Goal: Task Accomplishment & Management: Manage account settings

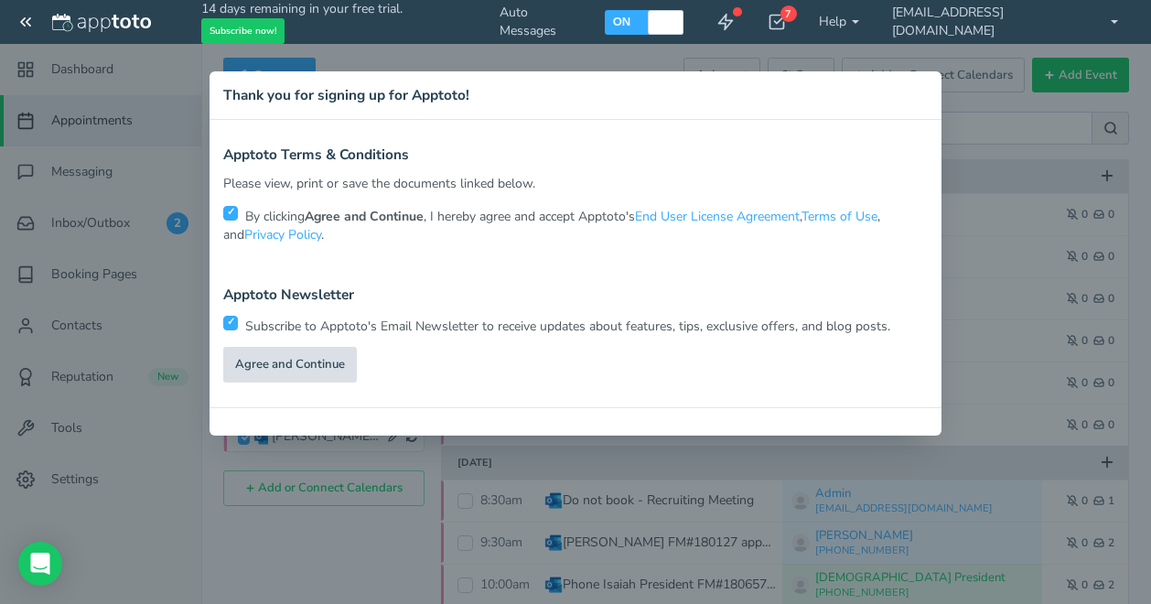
click at [287, 375] on link "Agree and Continue" at bounding box center [290, 365] width 134 height 36
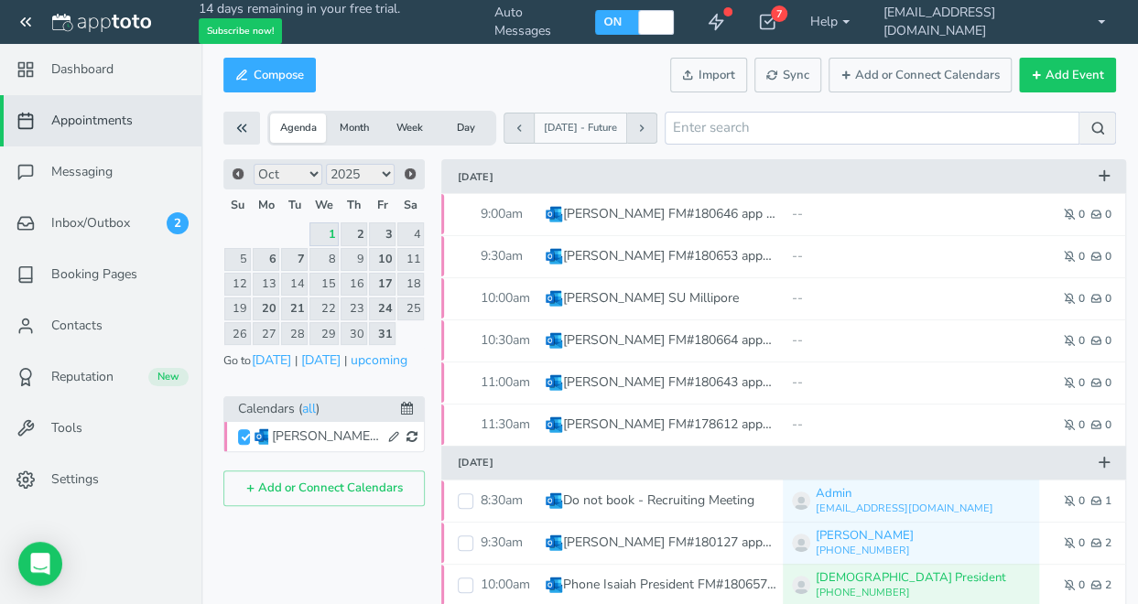
click at [459, 124] on button "Day" at bounding box center [465, 127] width 56 height 29
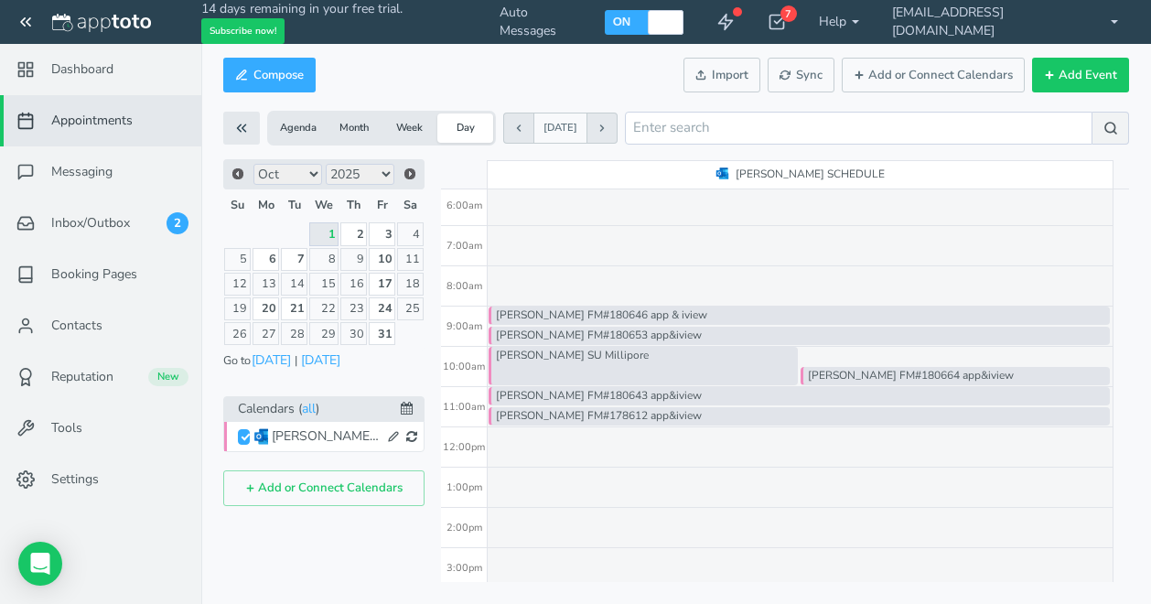
scroll to position [275, 0]
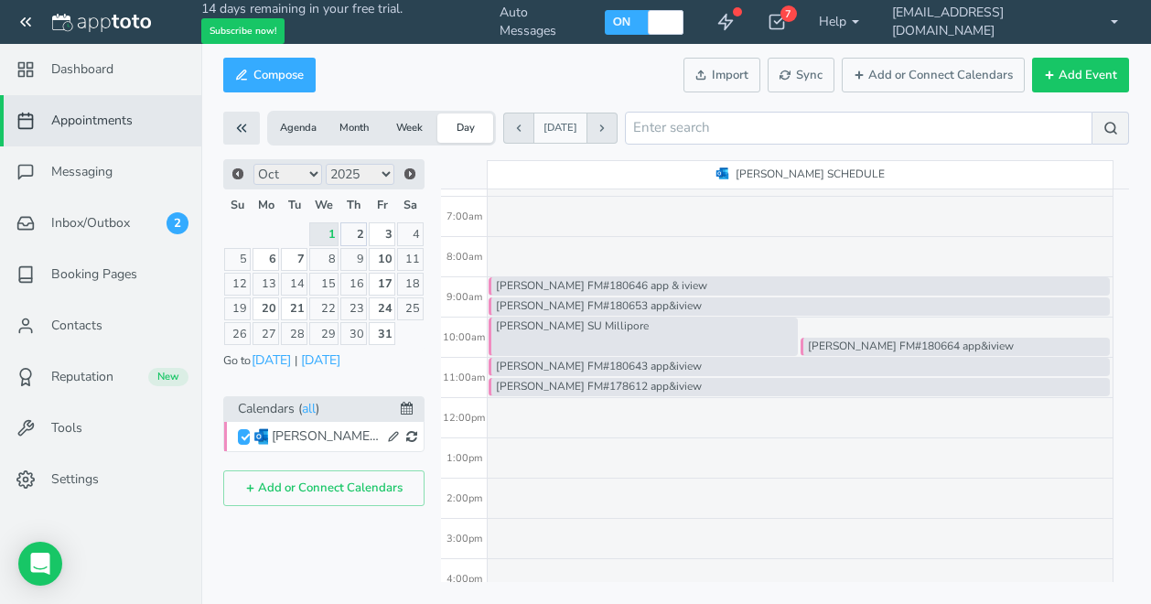
click at [353, 227] on link "2" at bounding box center [353, 233] width 27 height 23
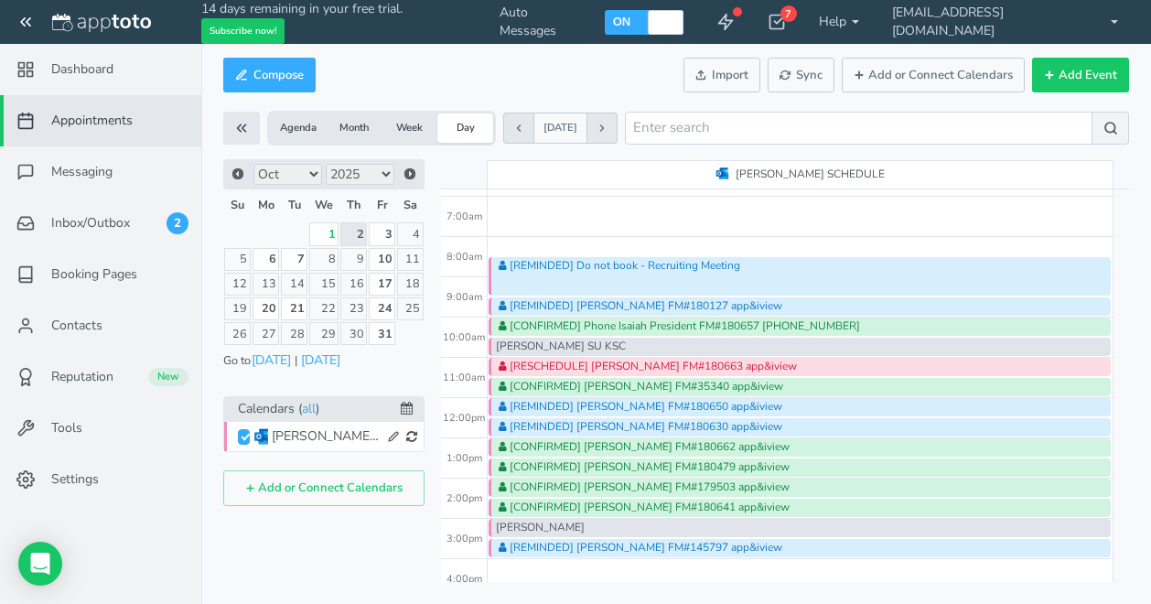
click at [580, 575] on div "[REMINDED] Do not book - Recruiting Meeting [REMINDED] [PERSON_NAME] FM#180127 …" at bounding box center [801, 398] width 626 height 966
type input "[DATE]"
type input "4:15pm"
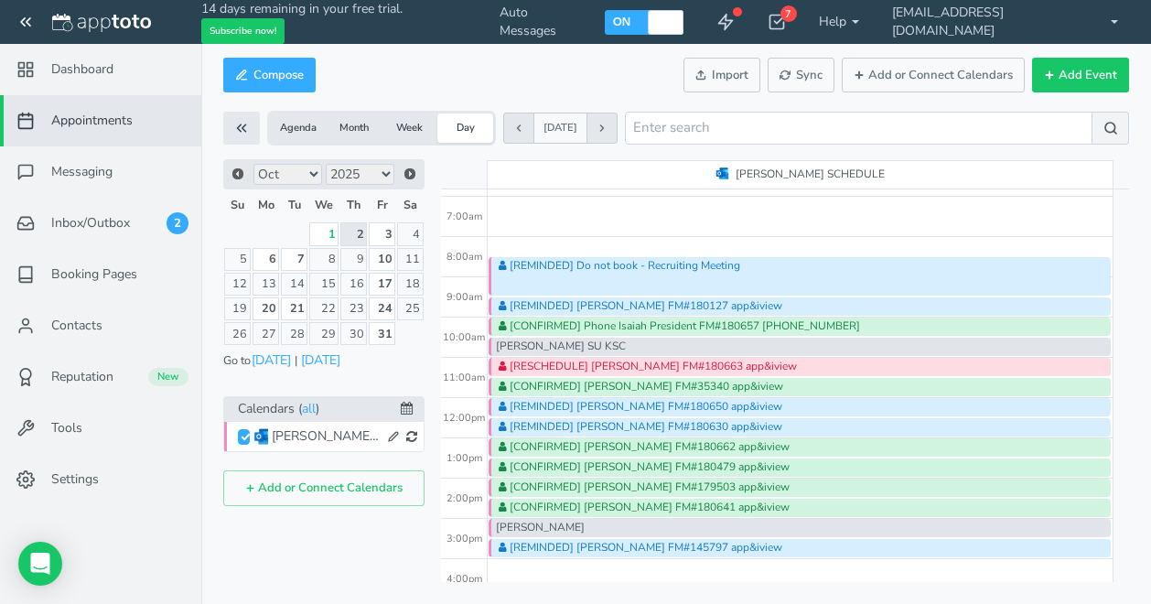
type input "[DATE]"
type input "4:30pm"
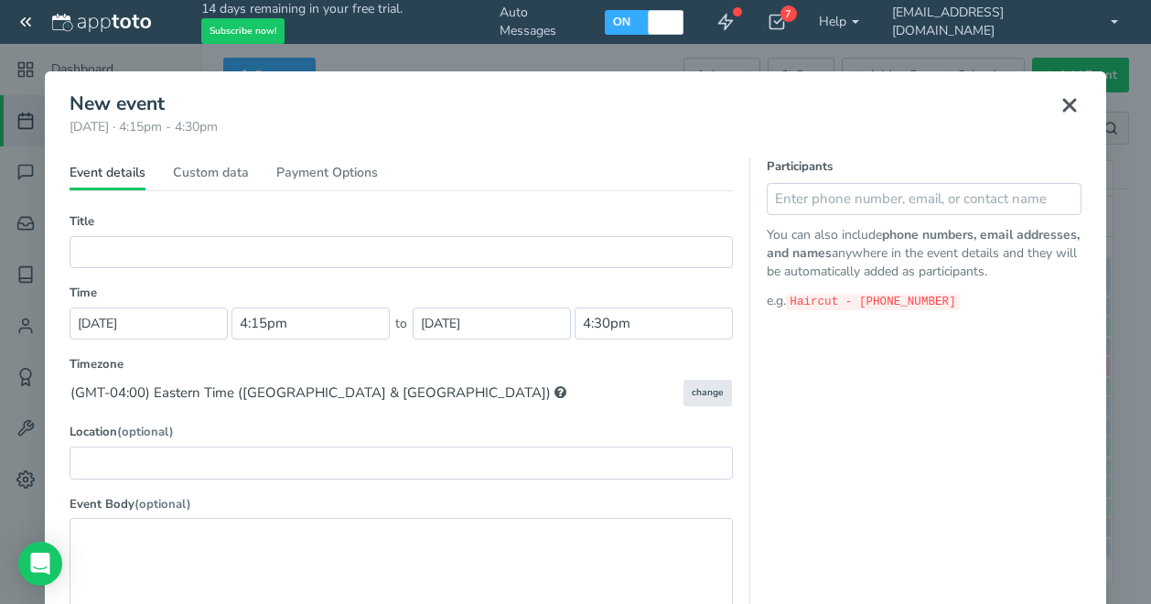
click at [1066, 102] on use at bounding box center [1069, 105] width 11 height 11
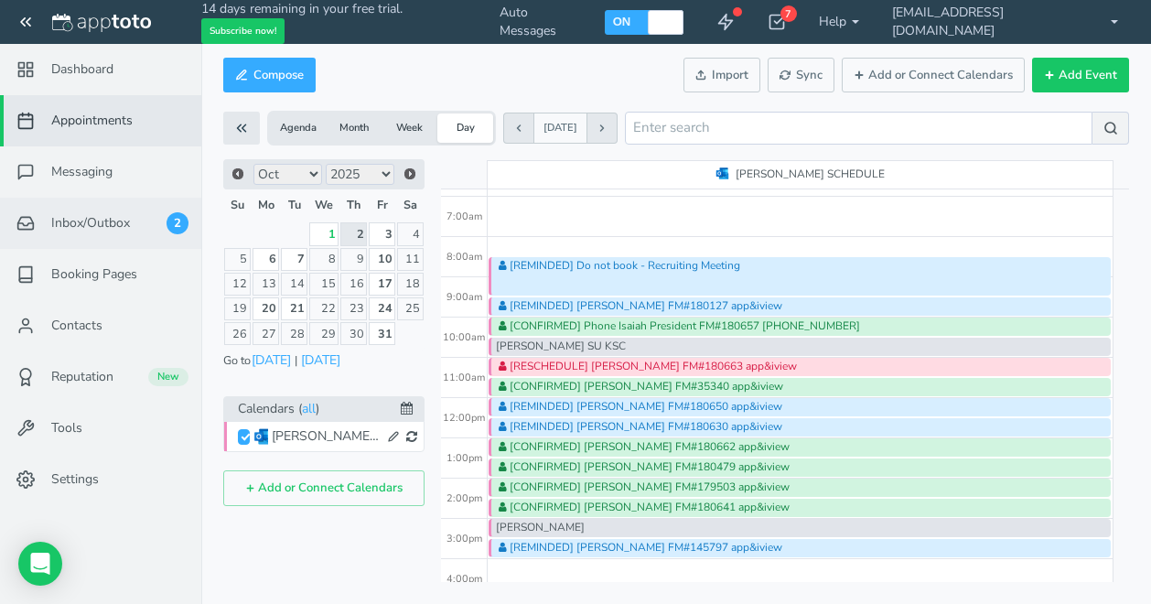
click at [92, 224] on span "Inbox/Outbox" at bounding box center [90, 223] width 79 height 18
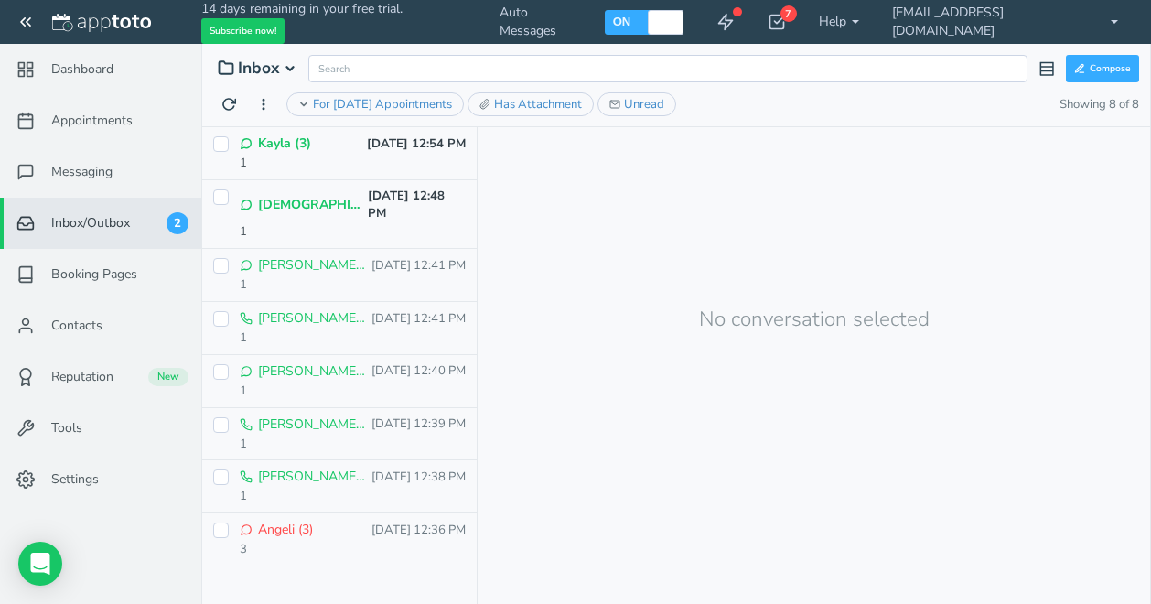
click at [322, 223] on div "1" at bounding box center [353, 231] width 226 height 17
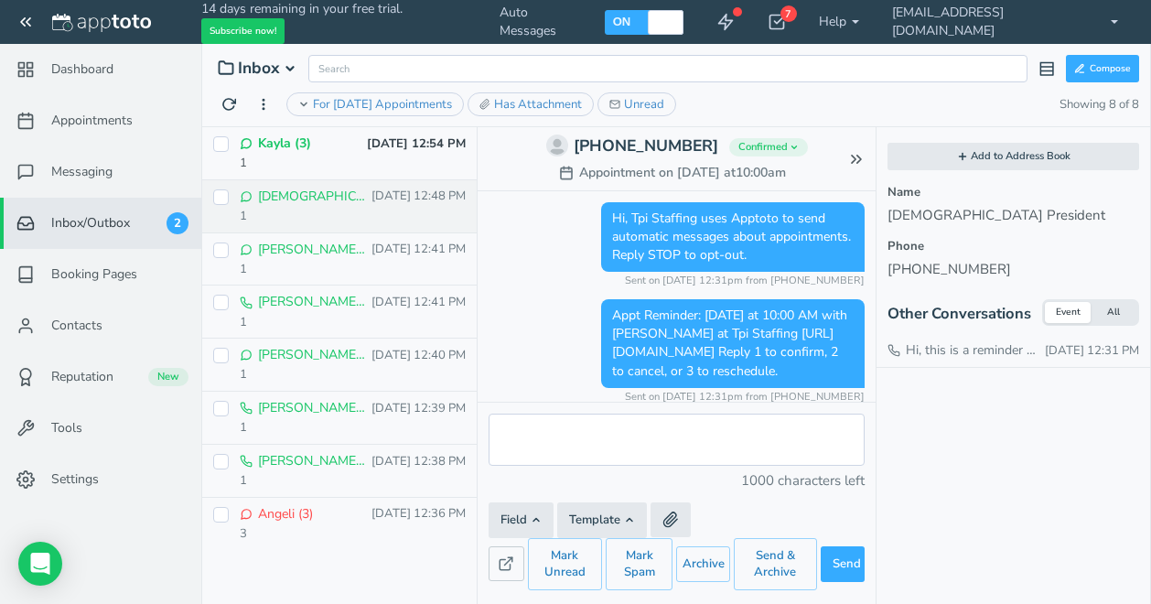
scroll to position [104, 0]
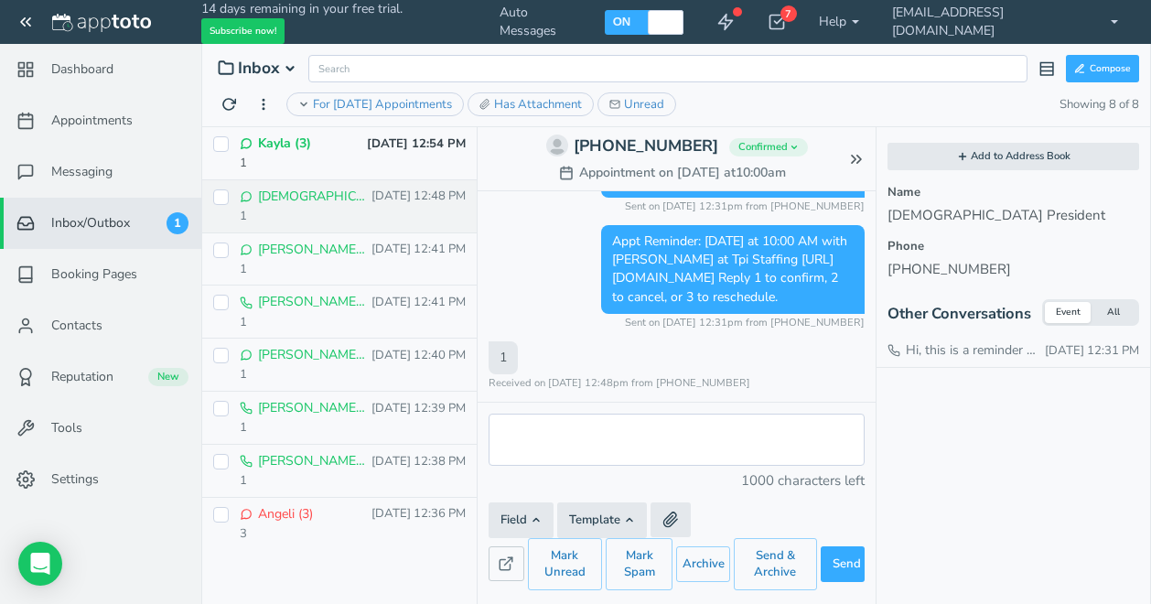
click at [300, 159] on div "1" at bounding box center [353, 163] width 226 height 17
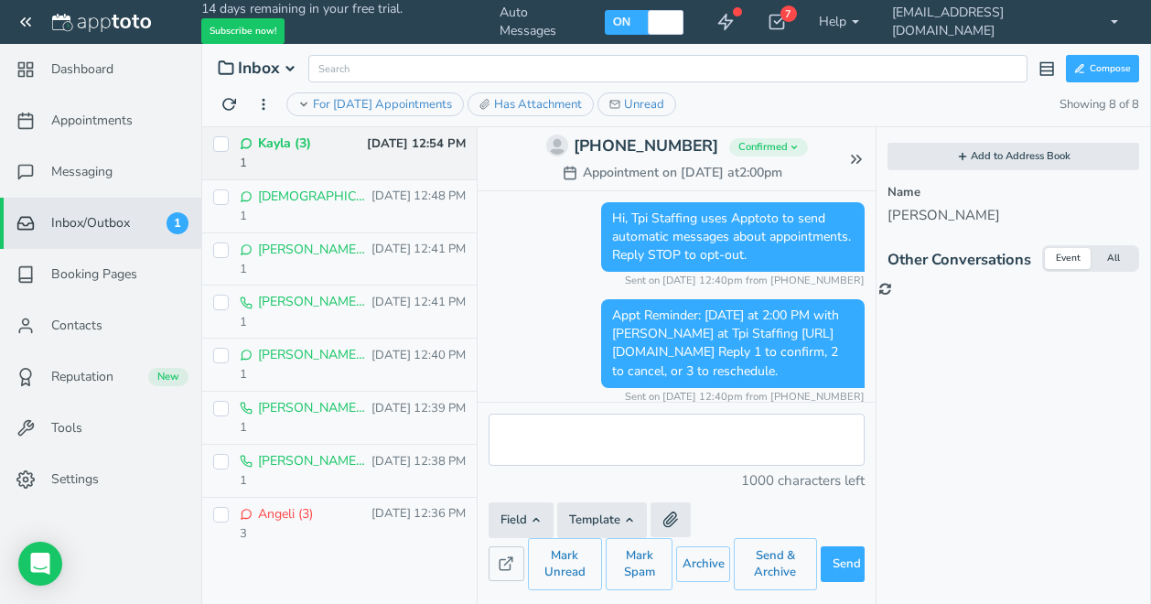
scroll to position [104, 0]
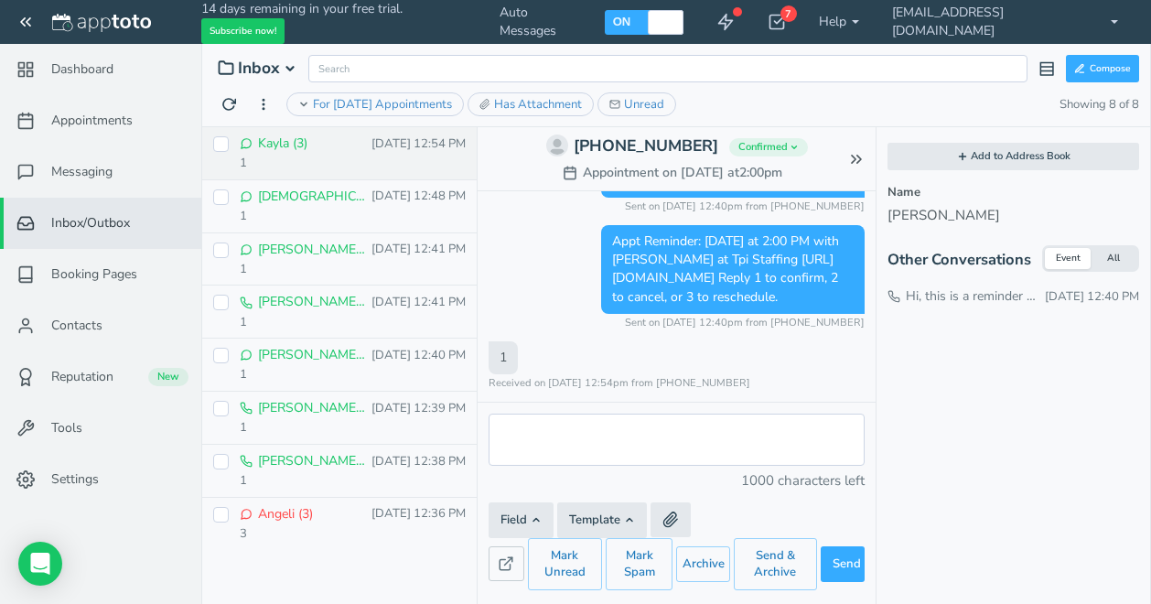
click at [325, 301] on p "[PERSON_NAME] (2)" at bounding box center [313, 302] width 110 height 18
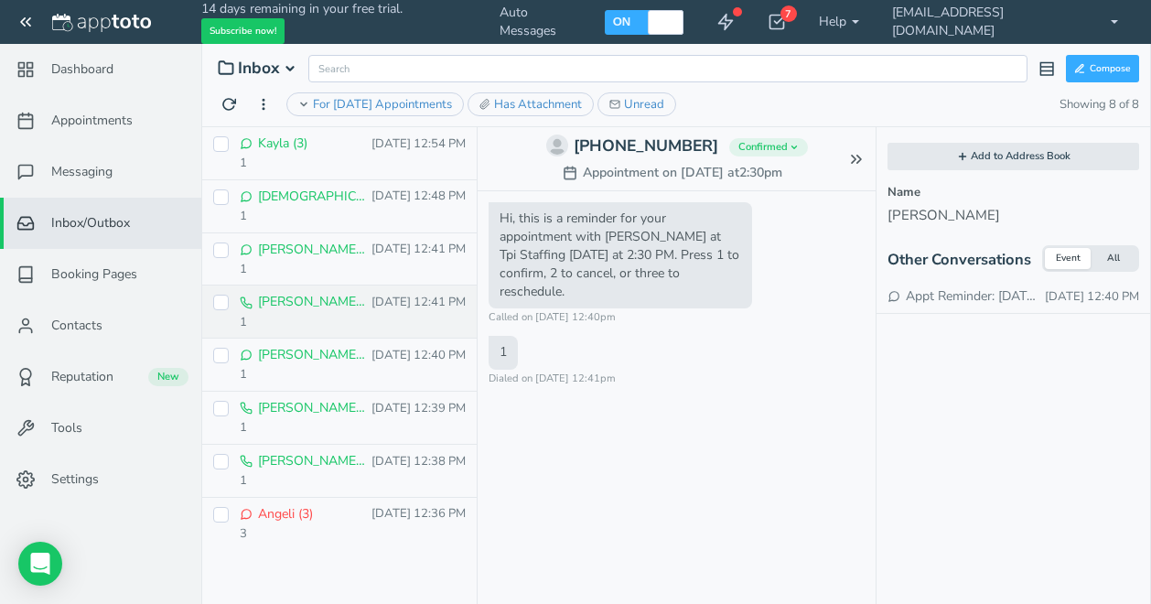
click at [325, 372] on div "1" at bounding box center [353, 374] width 226 height 17
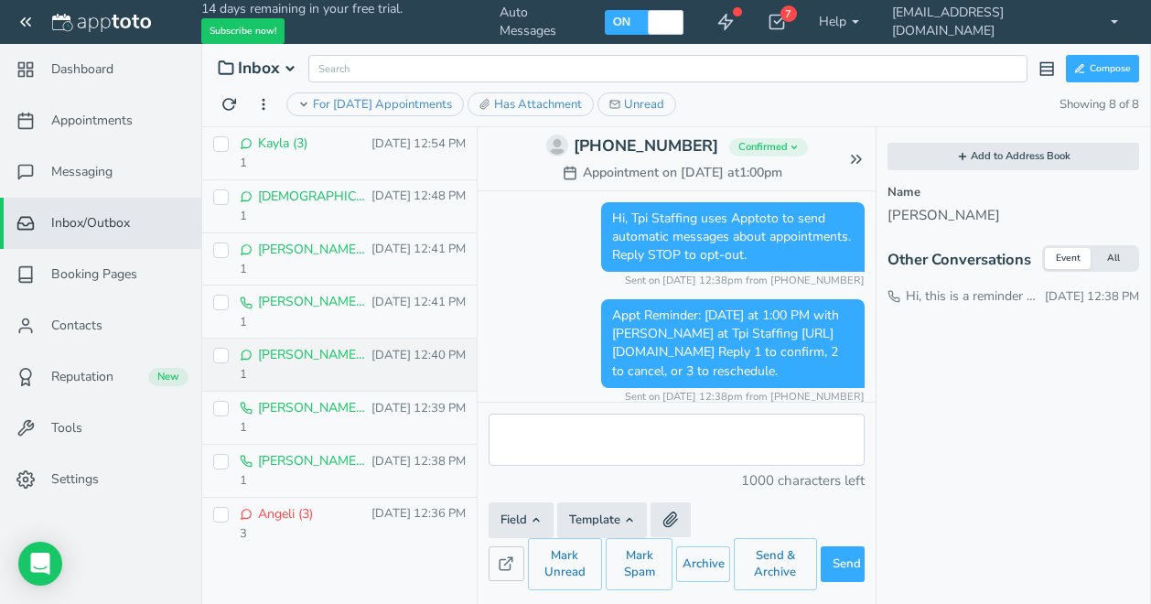
scroll to position [104, 0]
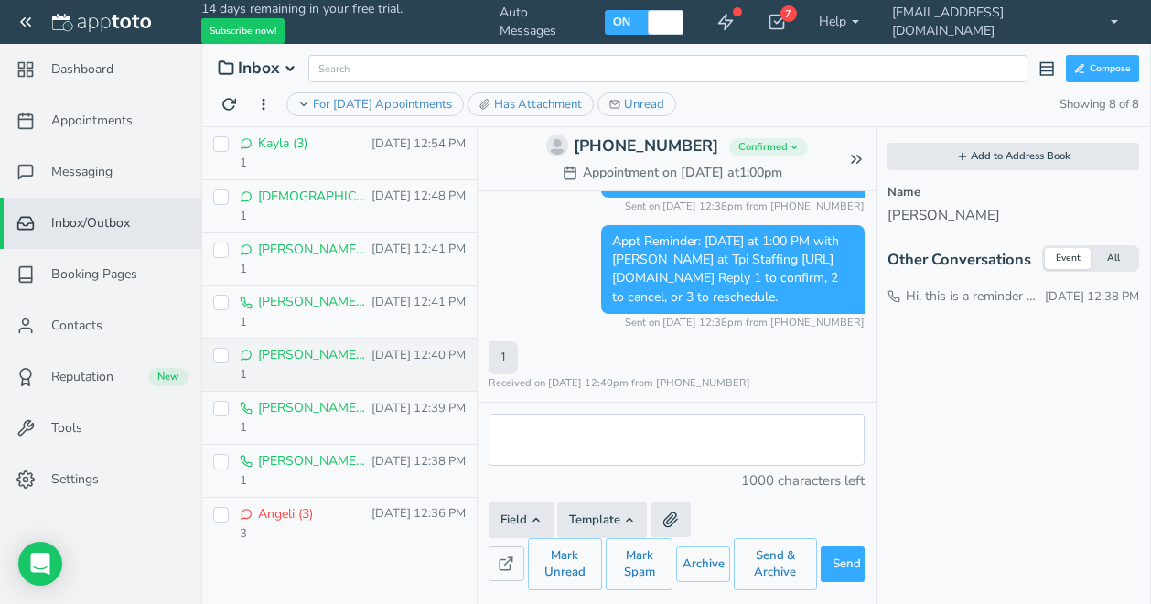
click at [324, 427] on div "1" at bounding box center [353, 427] width 226 height 17
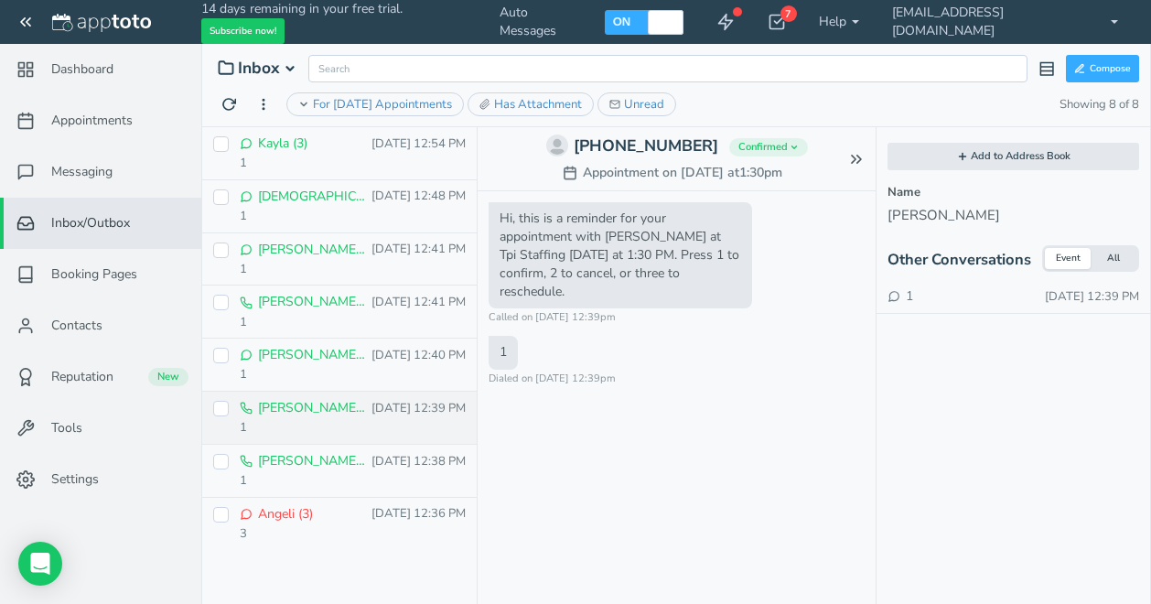
click at [324, 469] on div "[PERSON_NAME] (2) [DATE] 12:38 PM 1" at bounding box center [353, 471] width 226 height 38
click at [324, 515] on p "Angeli (3)" at bounding box center [313, 514] width 110 height 18
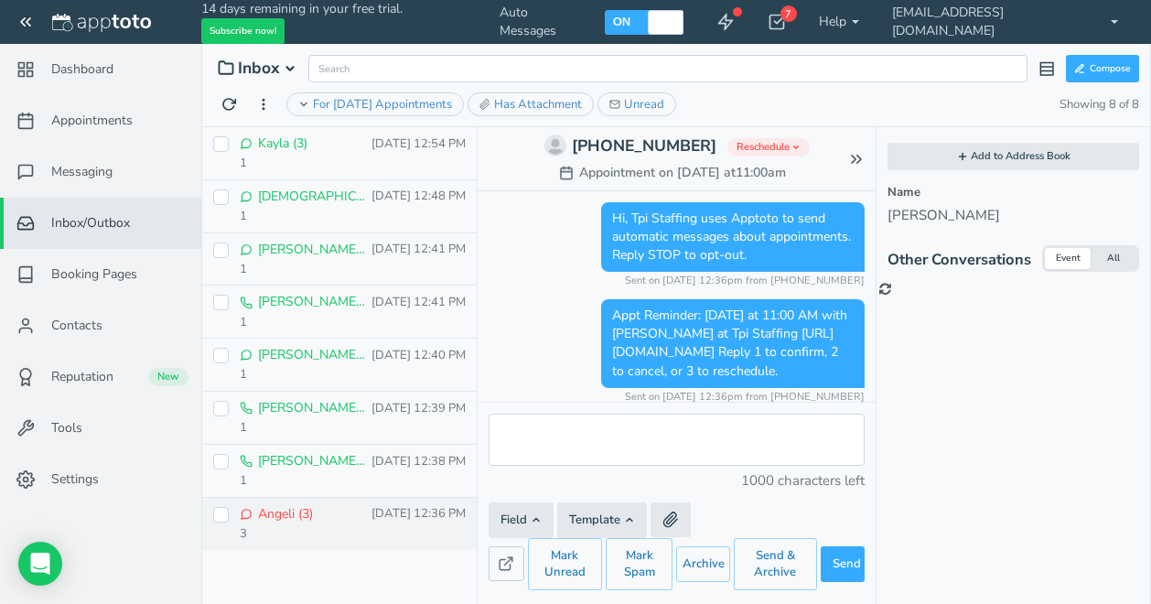
scroll to position [104, 0]
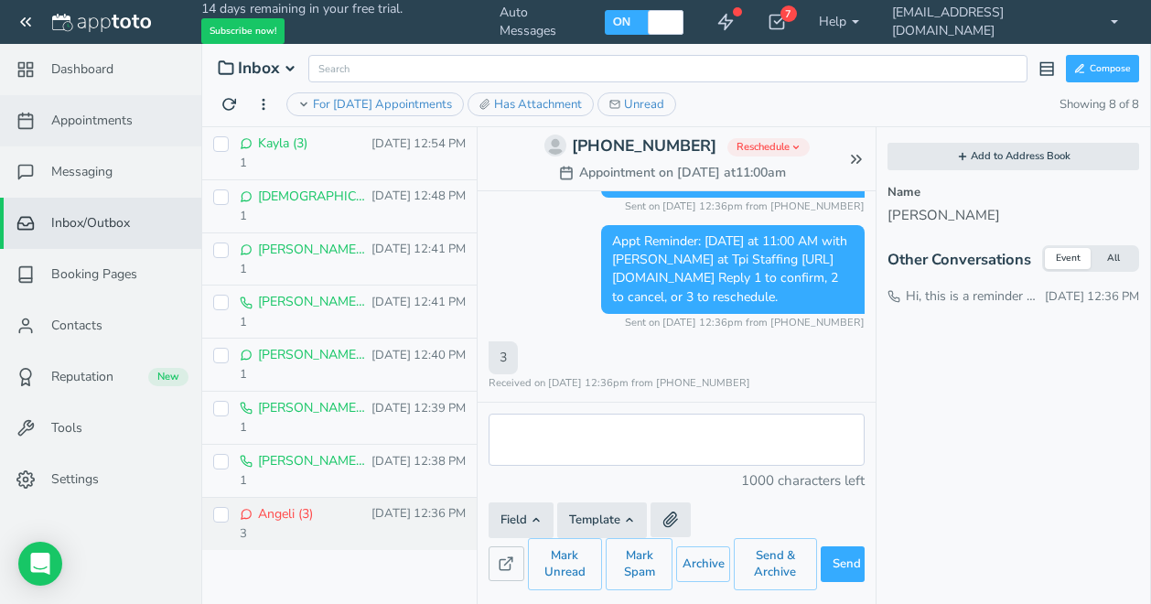
click at [44, 123] on feather-icon at bounding box center [28, 121] width 48 height 18
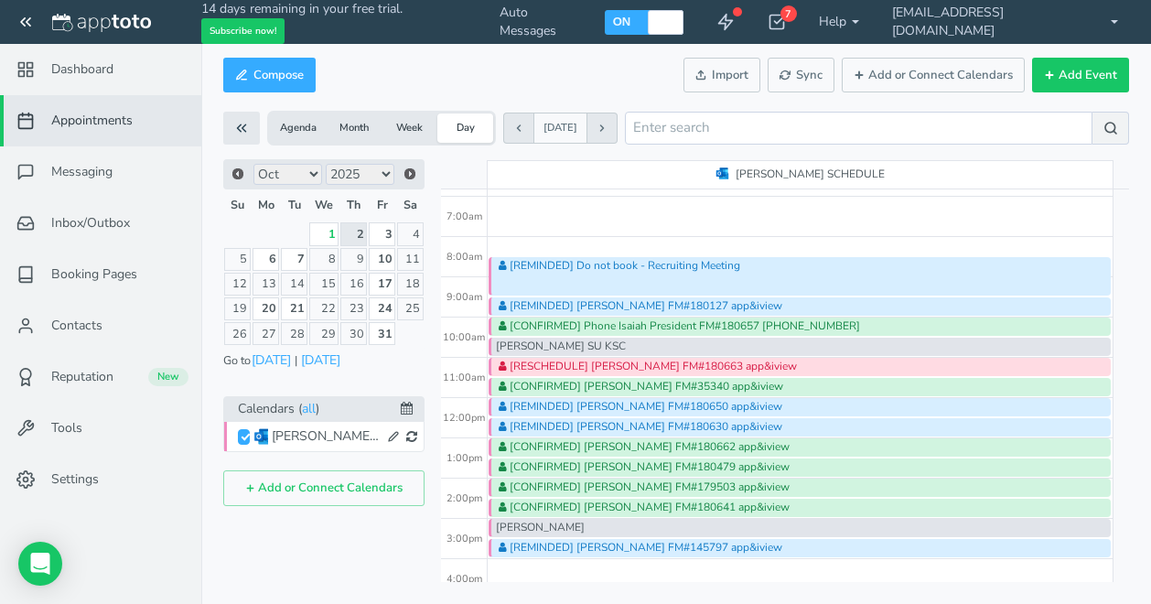
click at [608, 132] on icon at bounding box center [602, 128] width 11 height 11
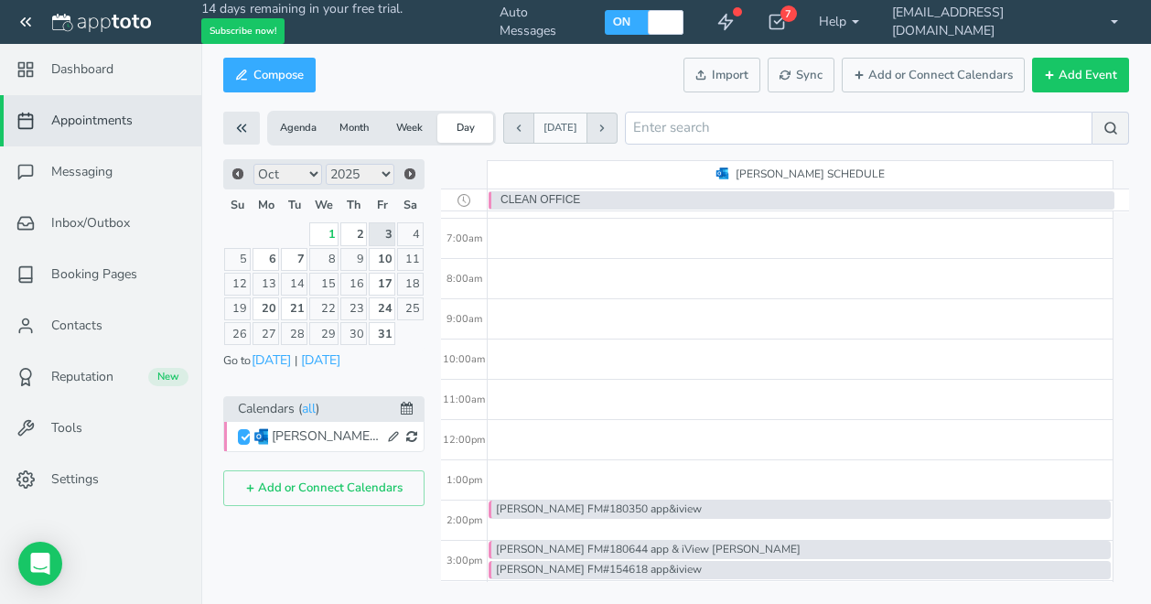
scroll to position [275, 0]
click at [784, 28] on use at bounding box center [777, 23] width 15 height 14
click at [512, 132] on button at bounding box center [518, 128] width 30 height 31
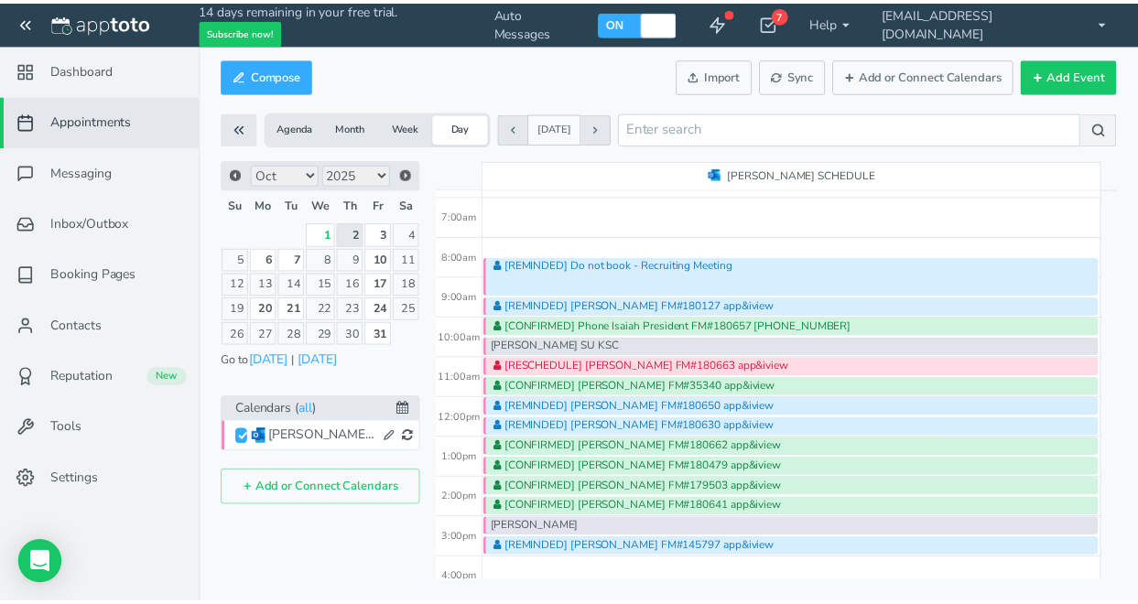
scroll to position [275, 0]
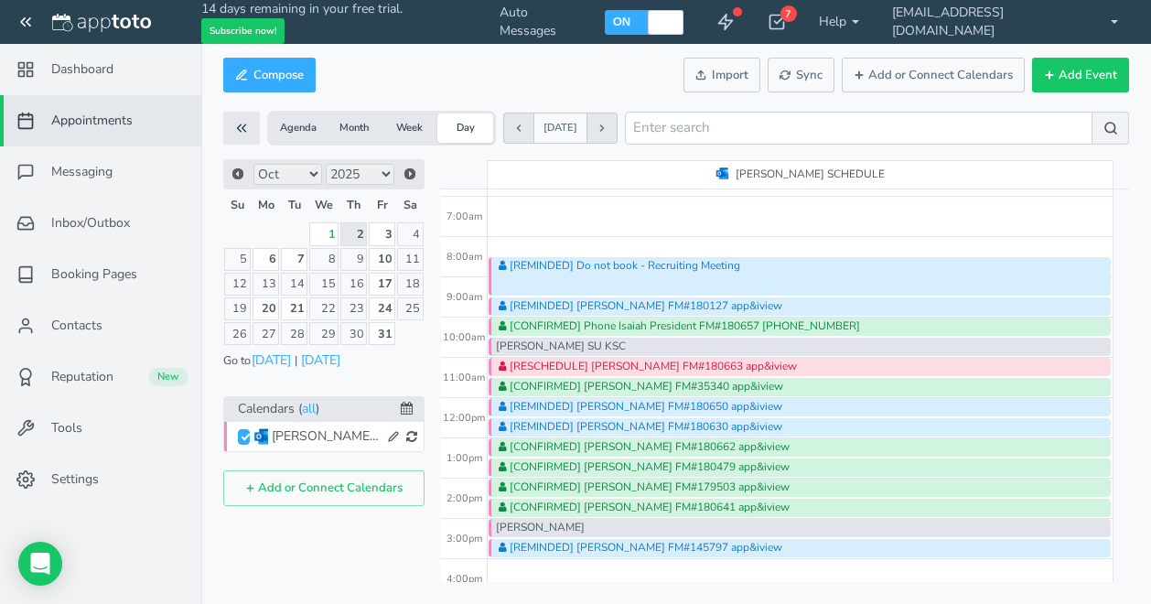
click at [571, 524] on div "[PERSON_NAME]" at bounding box center [800, 528] width 622 height 18
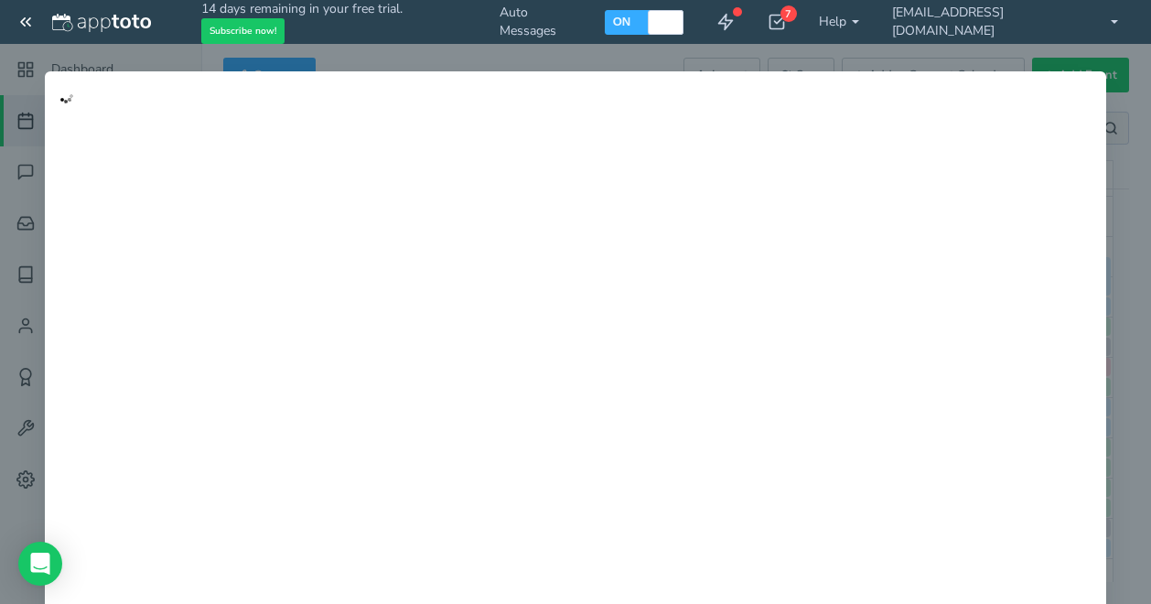
click at [571, 524] on body "14 days remaining in your free trial. Subscribe now! Auto Messages OFF ON 7 Get…" at bounding box center [575, 302] width 1151 height 604
type input "[PERSON_NAME]"
type input "3:00pm"
type input "3:30pm"
select select "string:America/New_York"
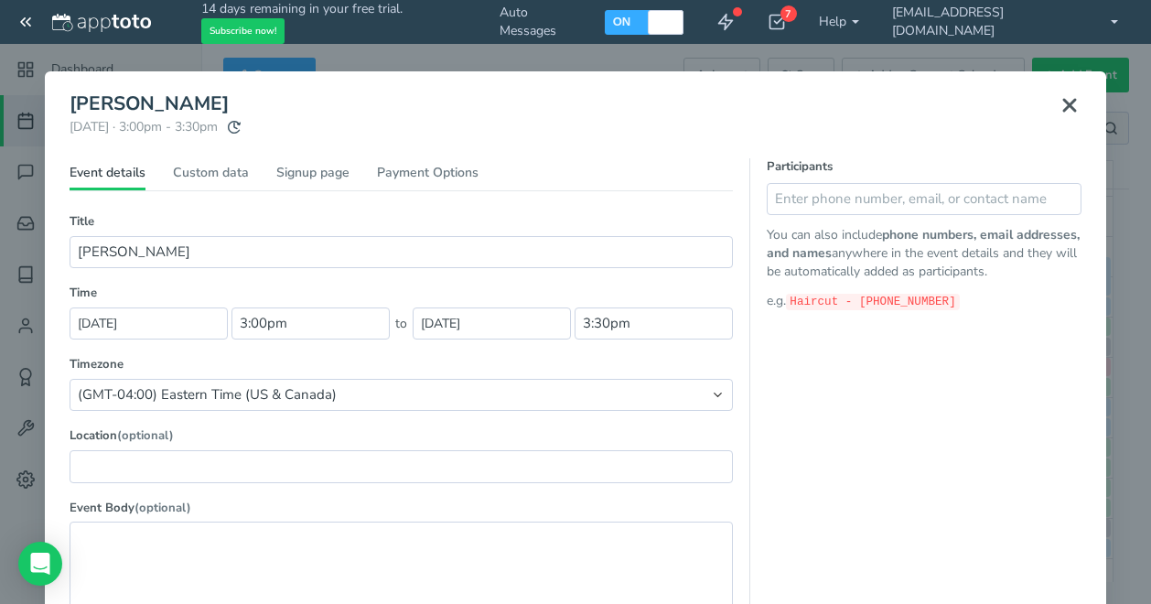
click at [1063, 113] on icon at bounding box center [1070, 105] width 22 height 22
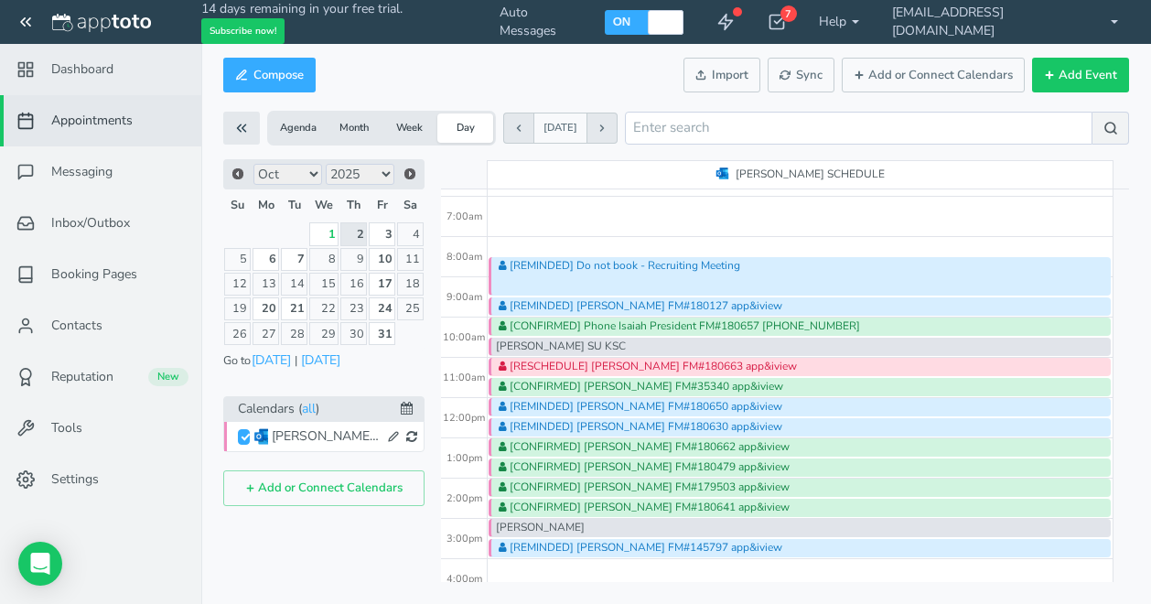
click at [118, 67] on link "Dashboard" at bounding box center [100, 69] width 201 height 51
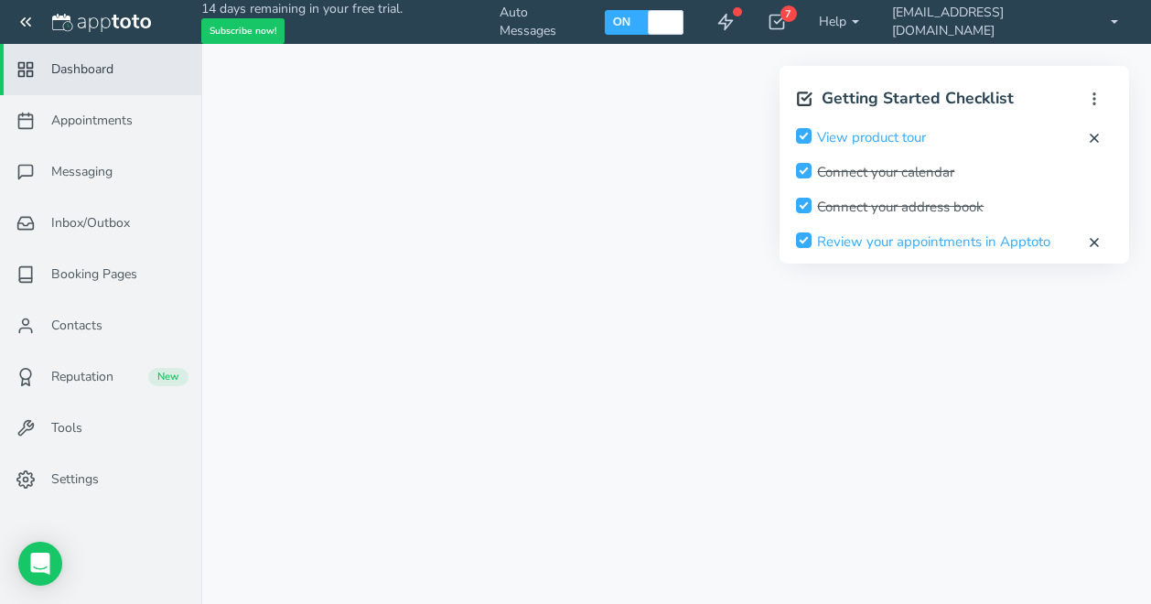
checkbox input "true"
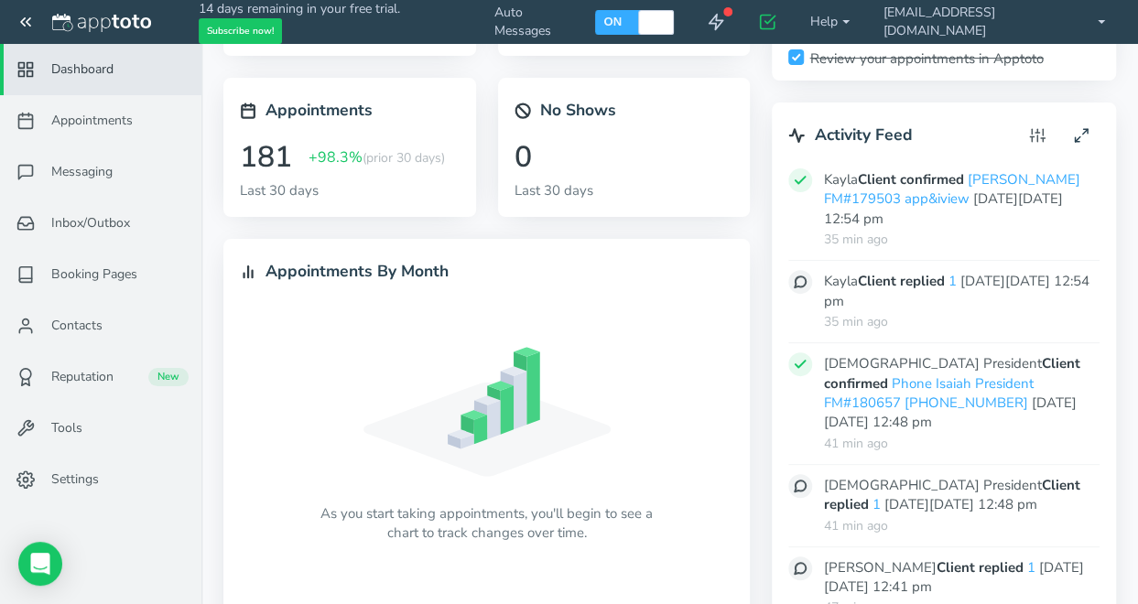
scroll to position [252, 0]
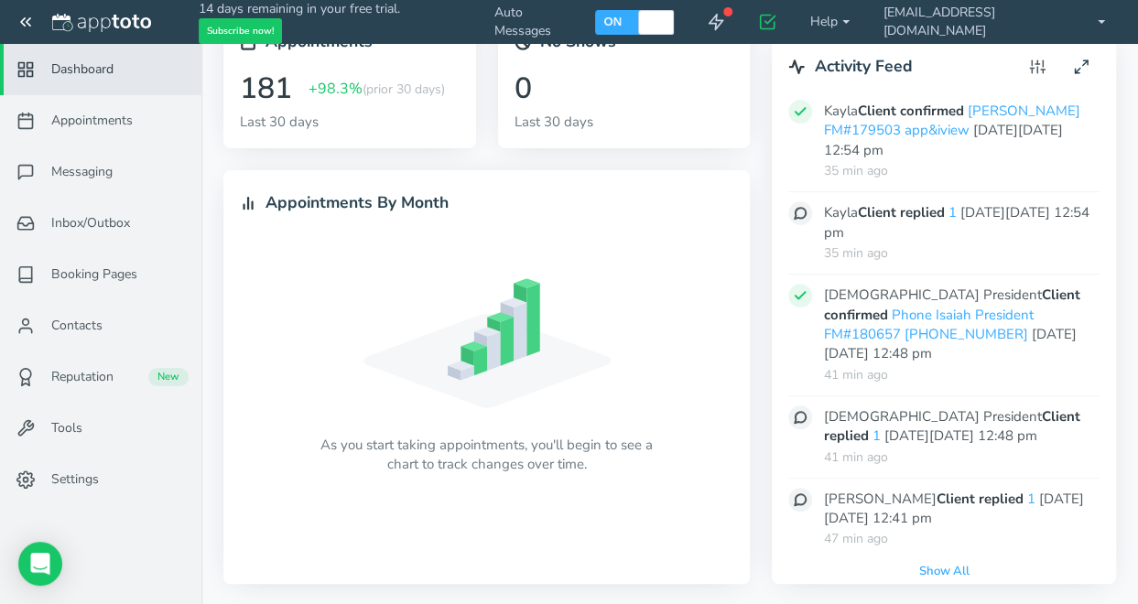
click at [539, 453] on p "As you start taking appointments, you'll begin to see a chart to track changes …" at bounding box center [486, 455] width 332 height 39
click at [250, 201] on icon at bounding box center [248, 203] width 16 height 16
click at [292, 202] on link "Appointments By Month" at bounding box center [356, 202] width 183 height 22
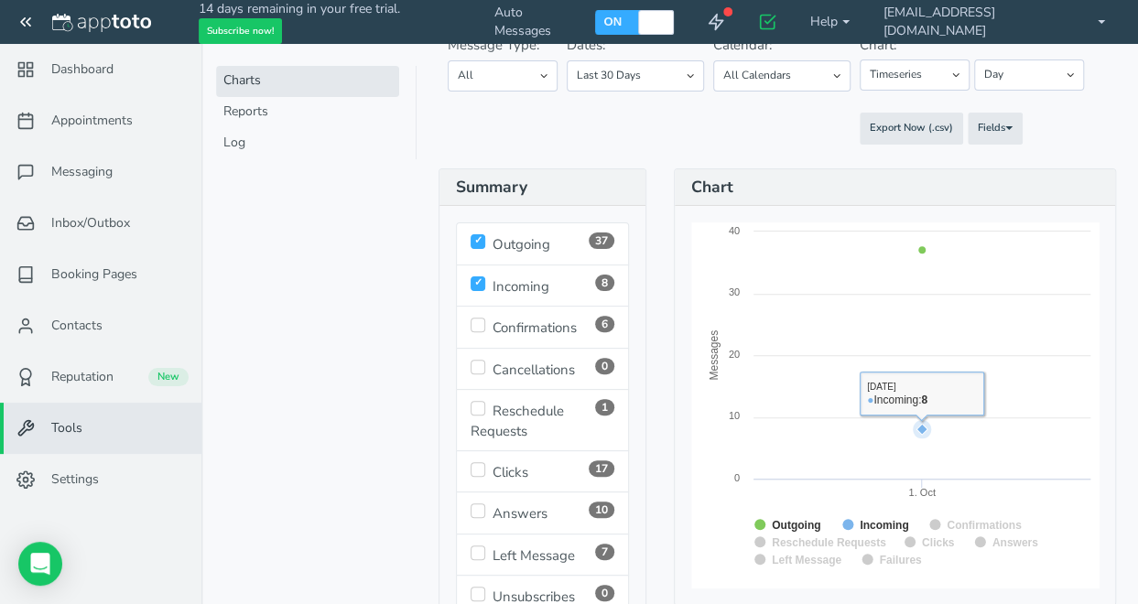
scroll to position [92, 0]
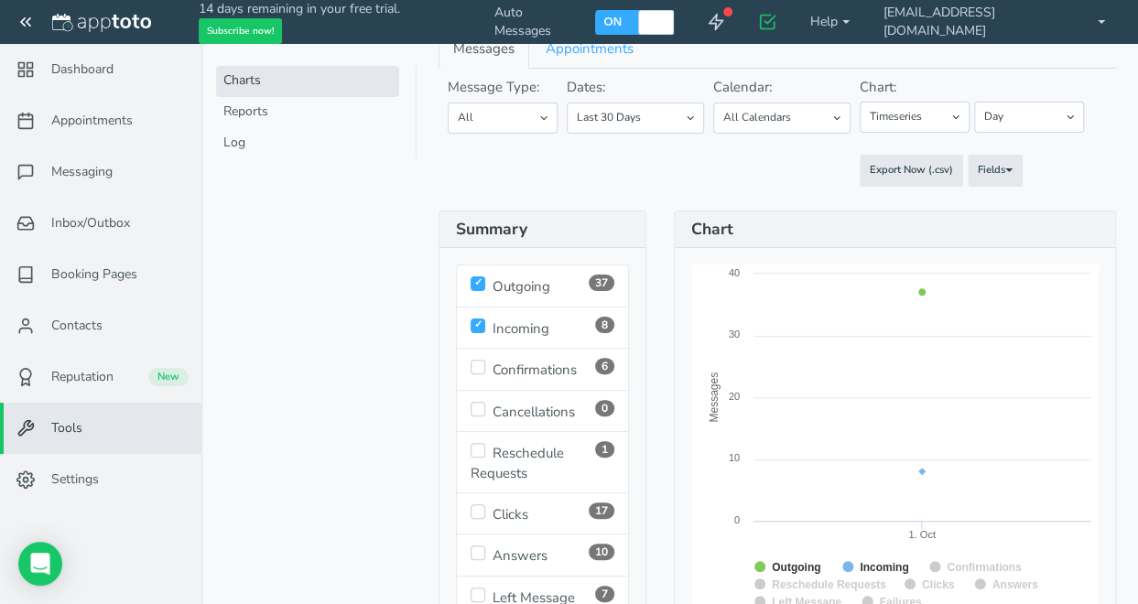
click at [480, 318] on input "checkbox" at bounding box center [477, 325] width 15 height 15
checkbox input "false"
click at [479, 292] on li "37 Outgoing" at bounding box center [542, 285] width 173 height 42
click at [474, 276] on input "checkbox" at bounding box center [477, 283] width 15 height 15
checkbox input "false"
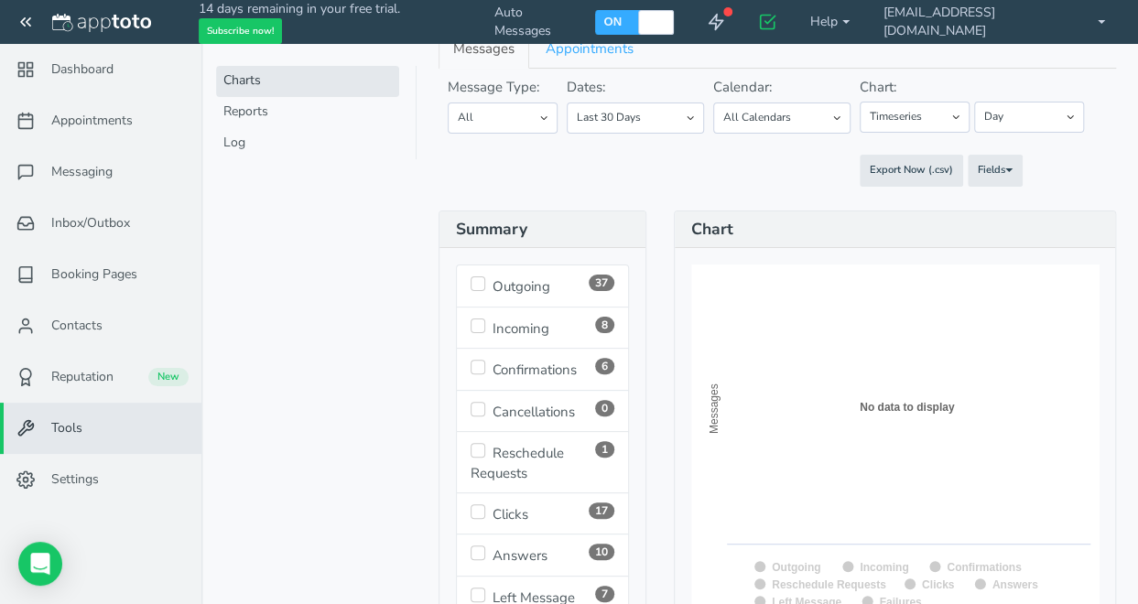
click at [478, 363] on input "checkbox" at bounding box center [477, 367] width 15 height 15
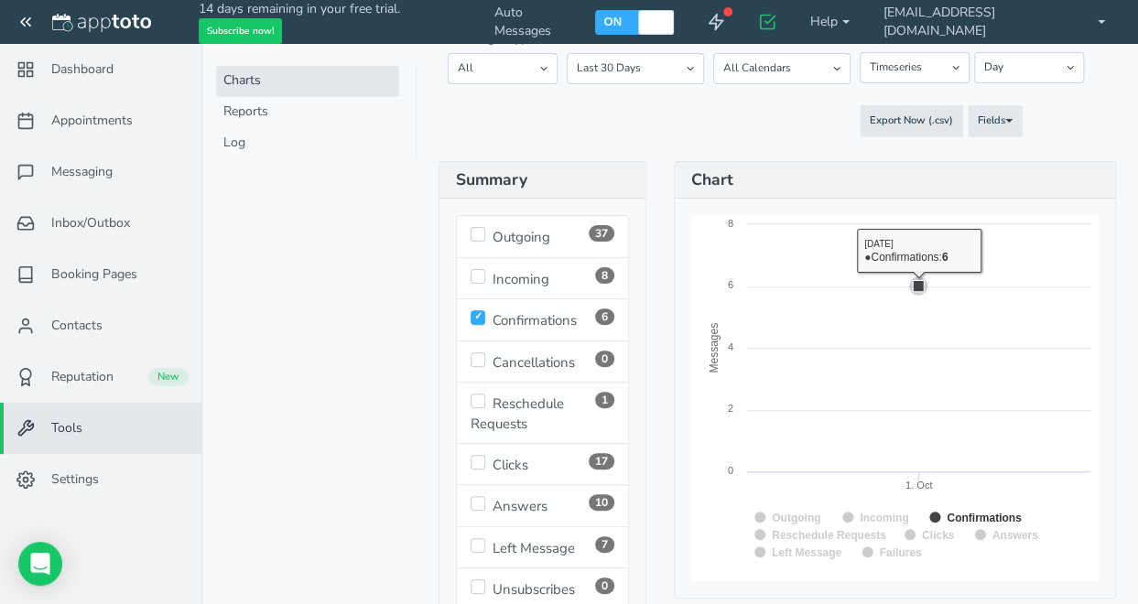
scroll to position [183, 0]
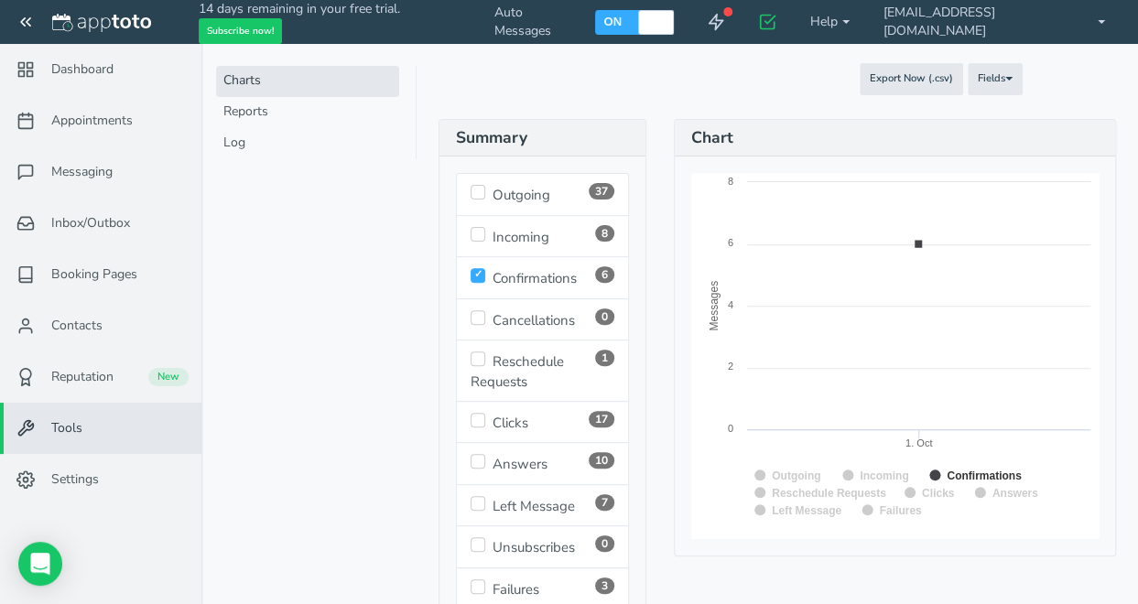
click at [474, 268] on input "checkbox" at bounding box center [477, 275] width 15 height 15
checkbox input "false"
click at [475, 193] on input "checkbox" at bounding box center [477, 192] width 15 height 15
checkbox input "true"
click at [481, 227] on input "checkbox" at bounding box center [477, 234] width 15 height 15
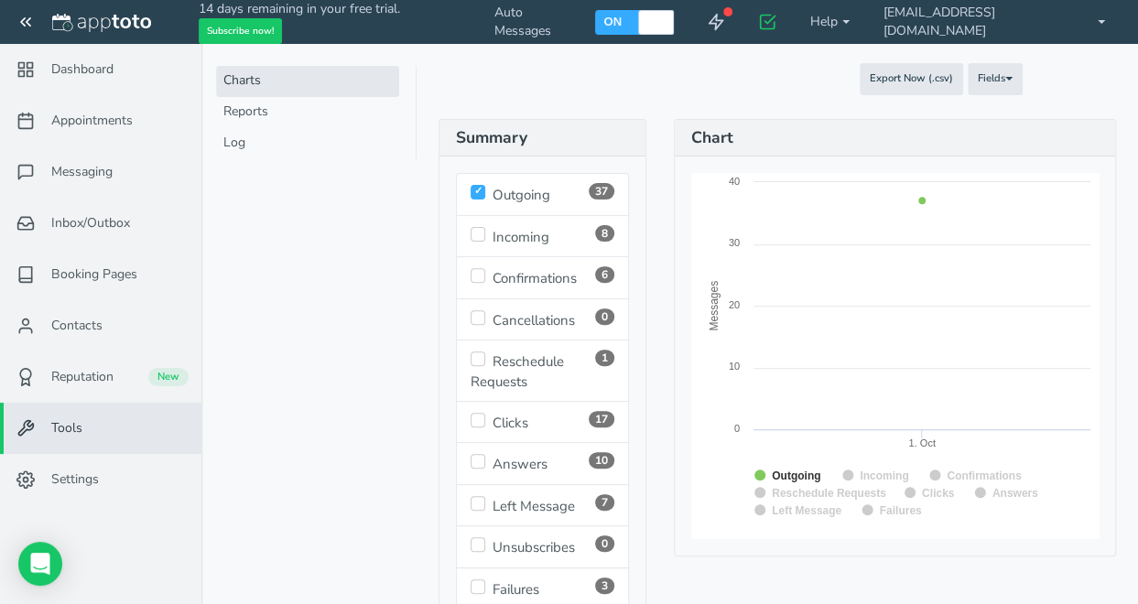
checkbox input "true"
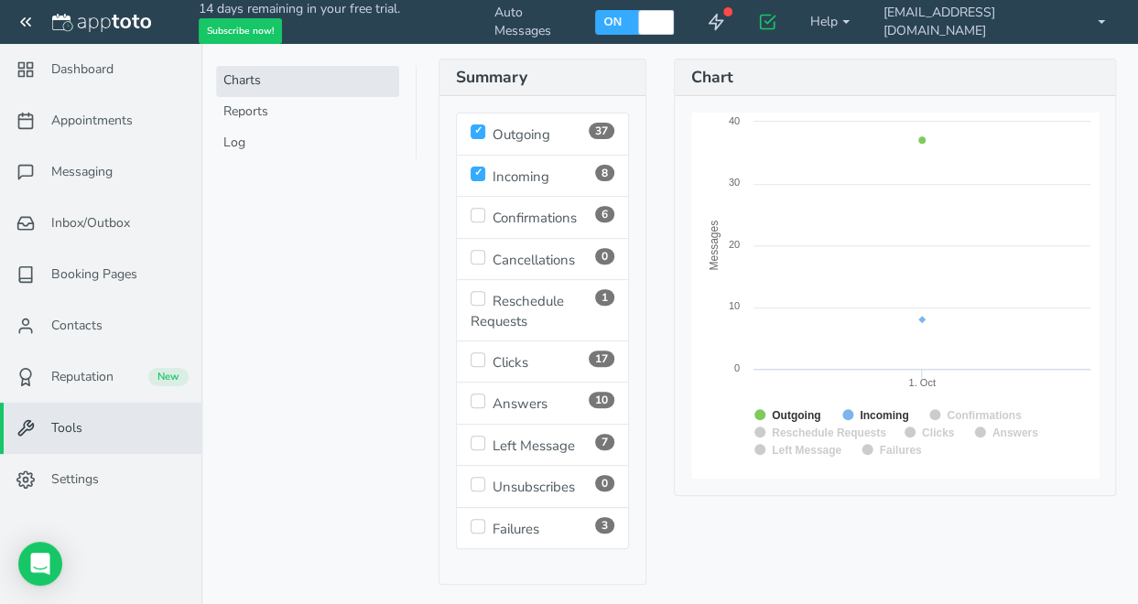
scroll to position [218, 0]
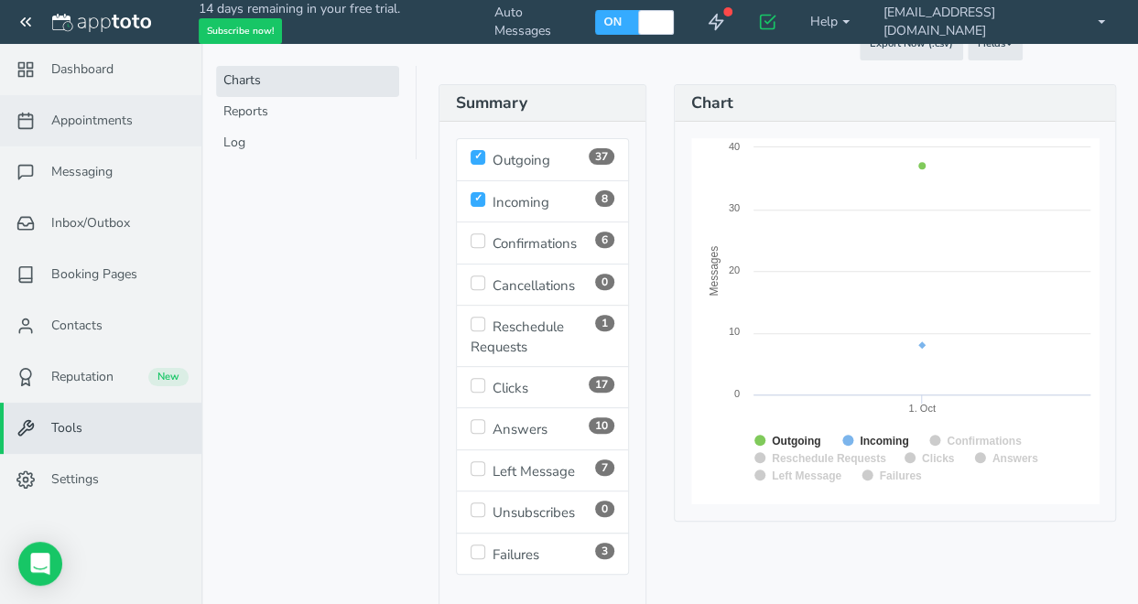
click at [99, 125] on span "Appointments" at bounding box center [91, 121] width 81 height 18
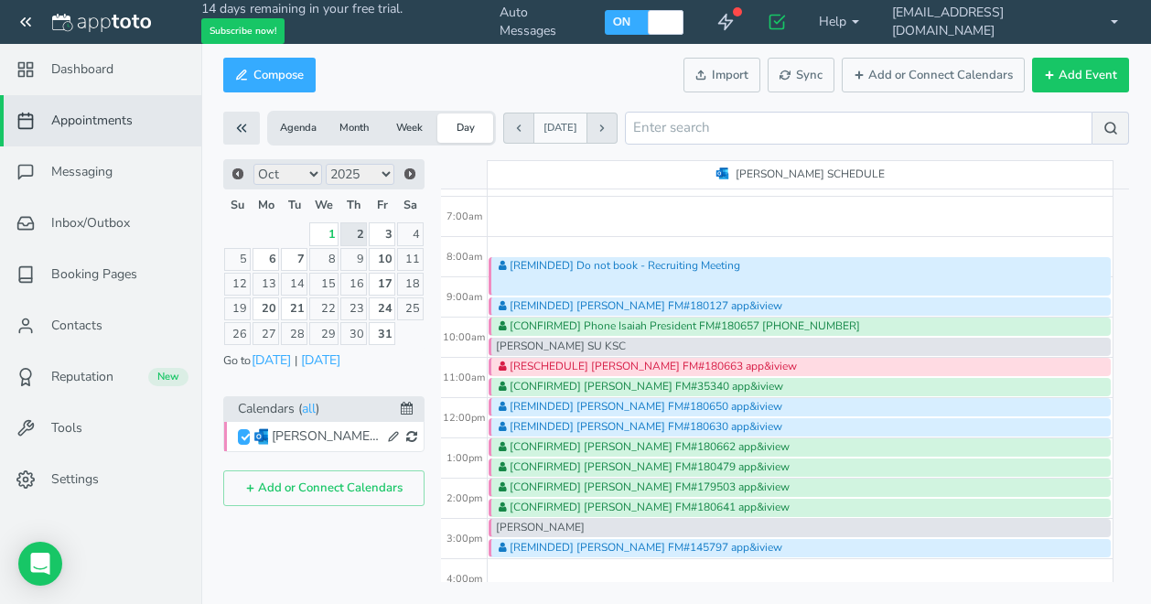
click at [573, 528] on div "[PERSON_NAME]" at bounding box center [800, 528] width 622 height 18
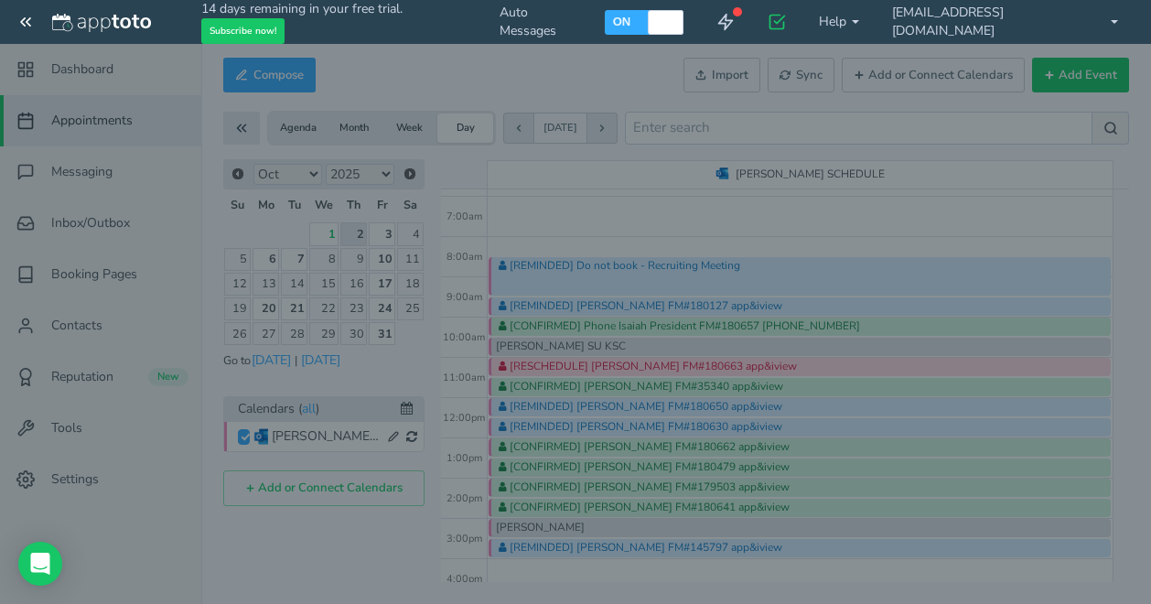
click at [573, 528] on div at bounding box center [575, 302] width 1151 height 604
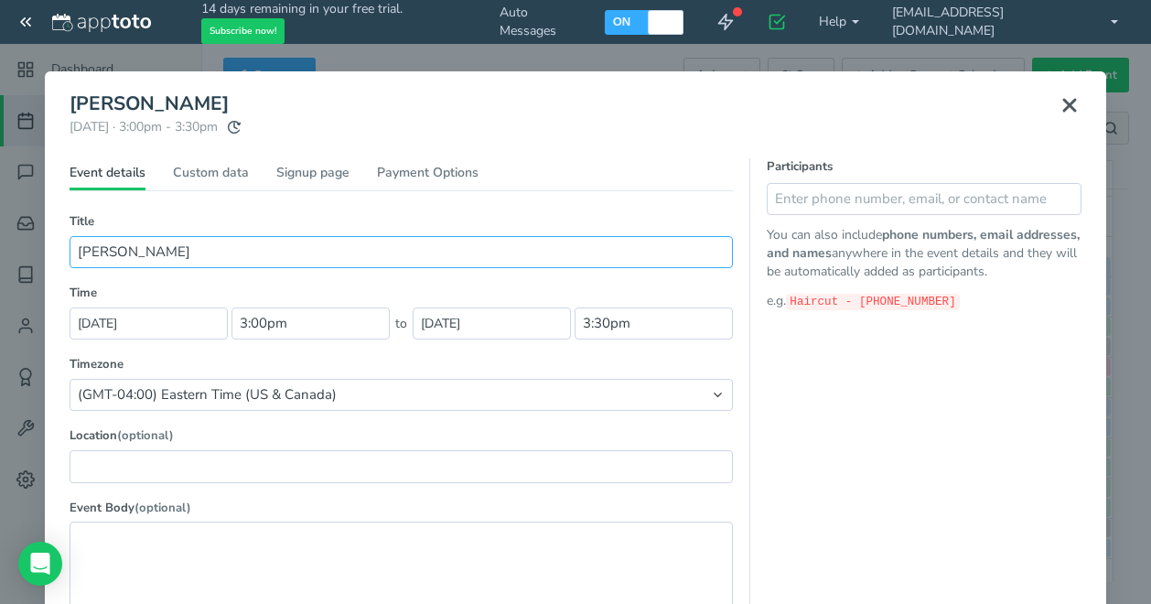
drag, startPoint x: 318, startPoint y: 259, endPoint x: -11, endPoint y: 247, distance: 328.8
click at [0, 247] on html "14 days remaining in your free trial. Subscribe now! Auto Messages OFF ON 0 Get…" at bounding box center [575, 302] width 1151 height 604
type input "[PERSON_NAME]"
click at [814, 199] on input "text" at bounding box center [924, 199] width 315 height 32
type input "[PHONE_NUMBER]"
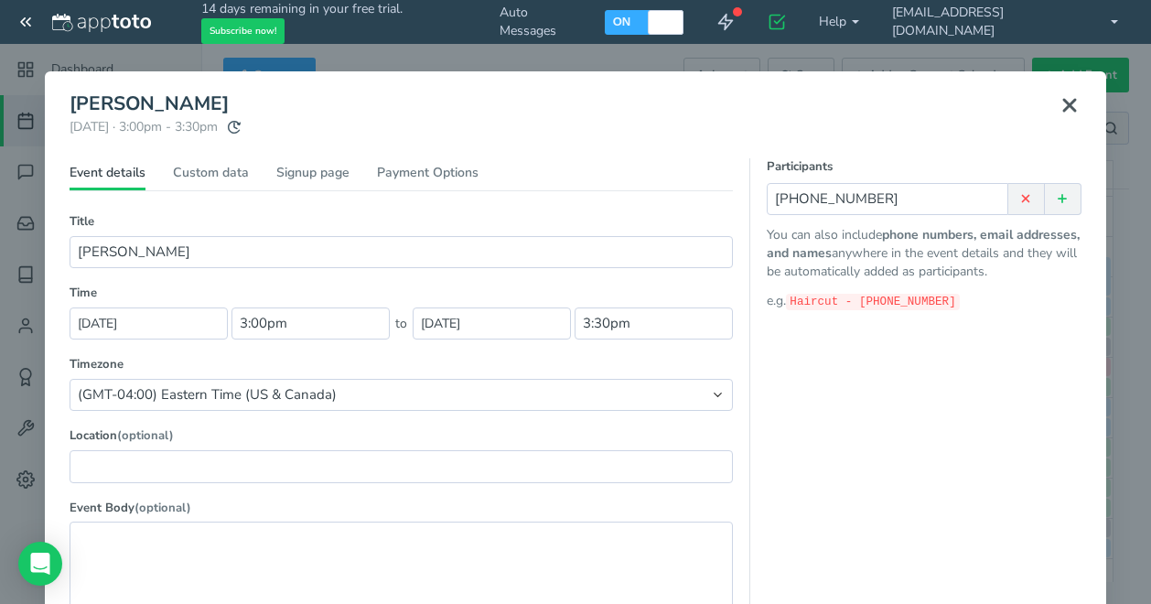
drag, startPoint x: 813, startPoint y: 99, endPoint x: 825, endPoint y: 116, distance: 21.1
click at [825, 116] on header "[PERSON_NAME] [DATE] · 3:00pm - 3:30pm Public reschedule link" at bounding box center [576, 125] width 1012 height 65
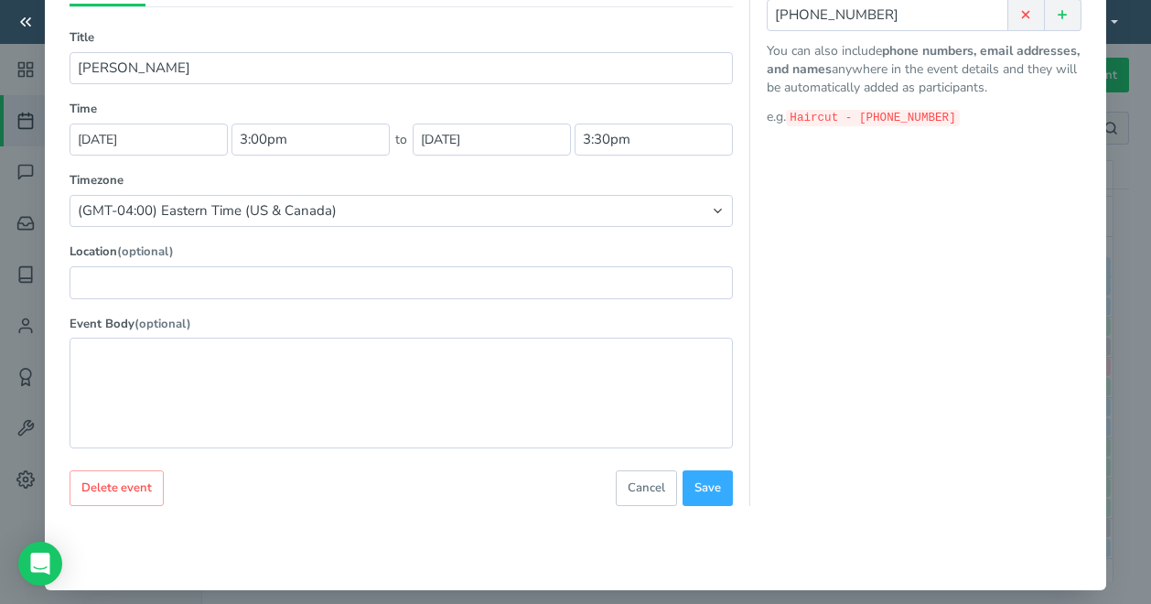
scroll to position [198, 0]
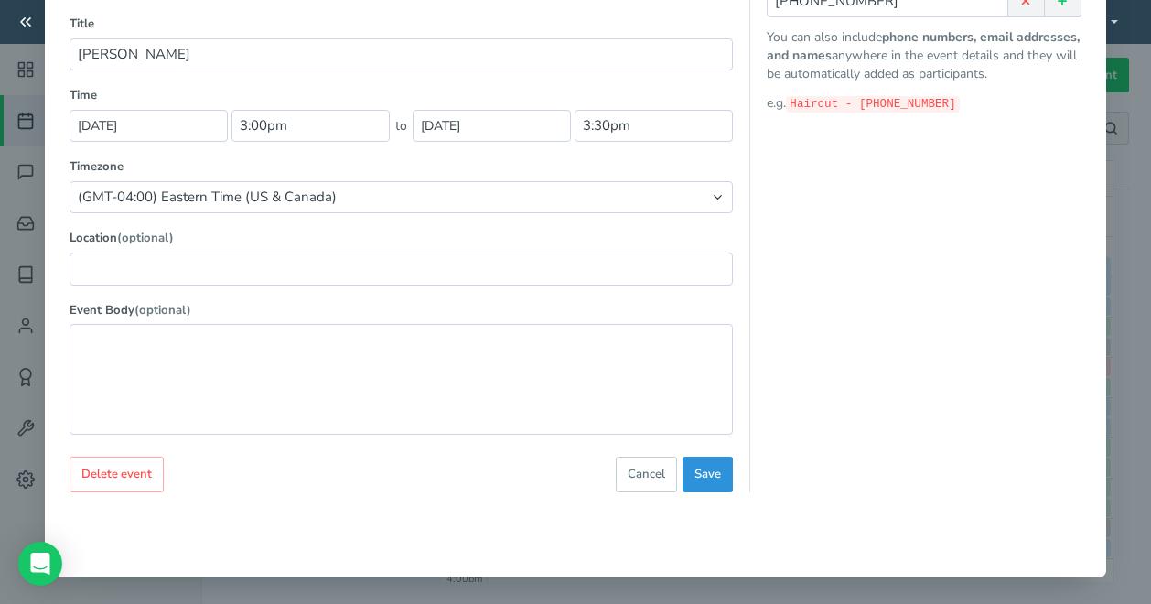
click at [705, 475] on span "Save" at bounding box center [708, 474] width 27 height 17
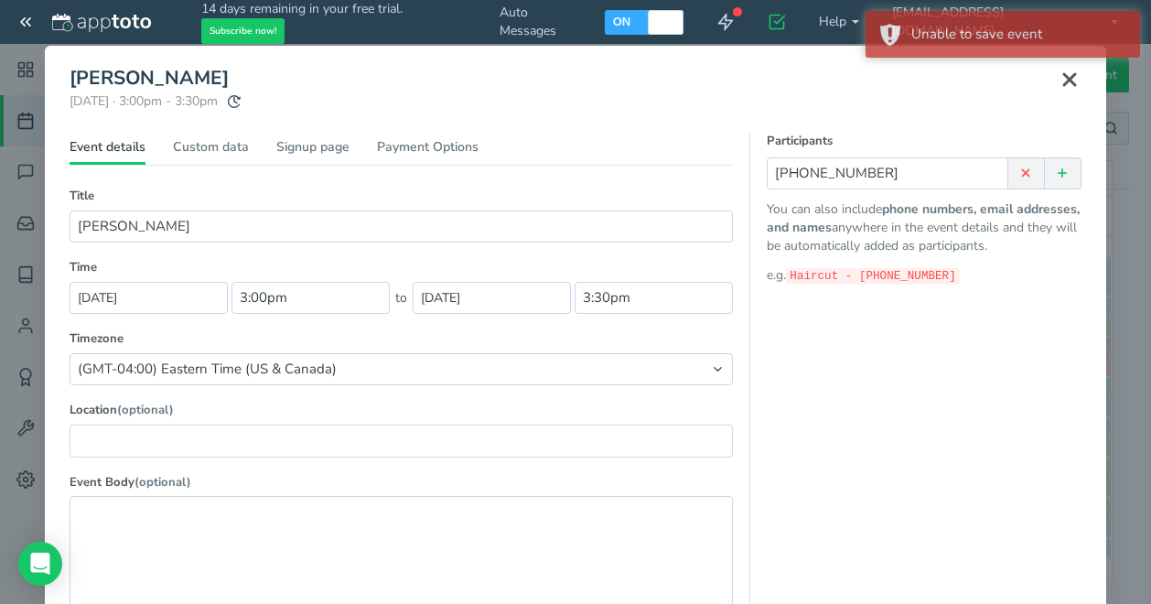
scroll to position [15, 0]
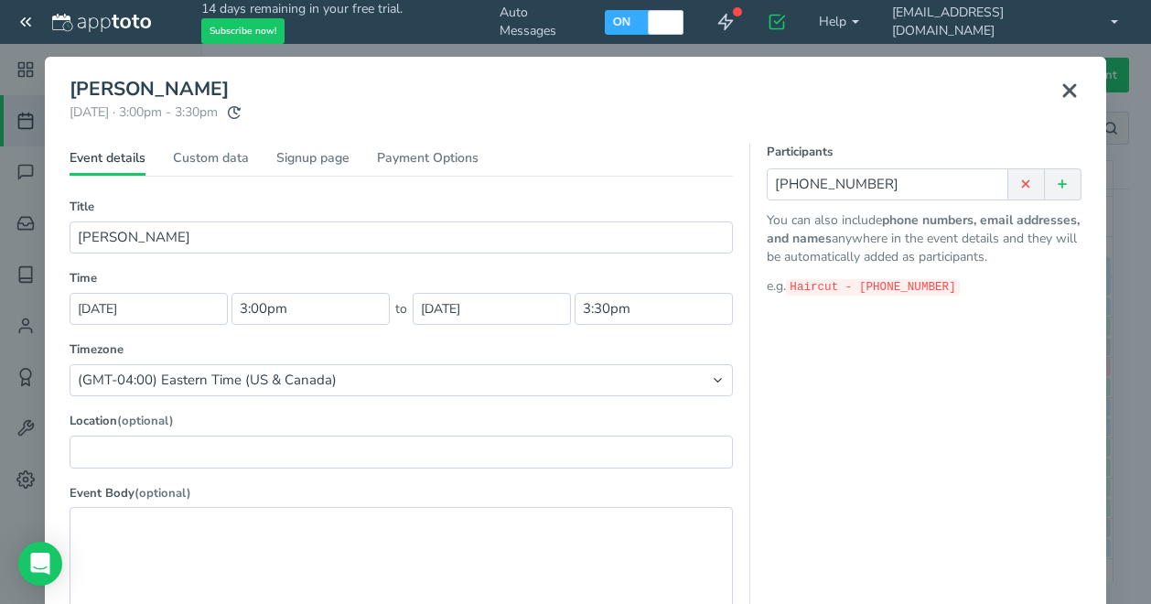
click at [1064, 86] on use at bounding box center [1069, 90] width 11 height 11
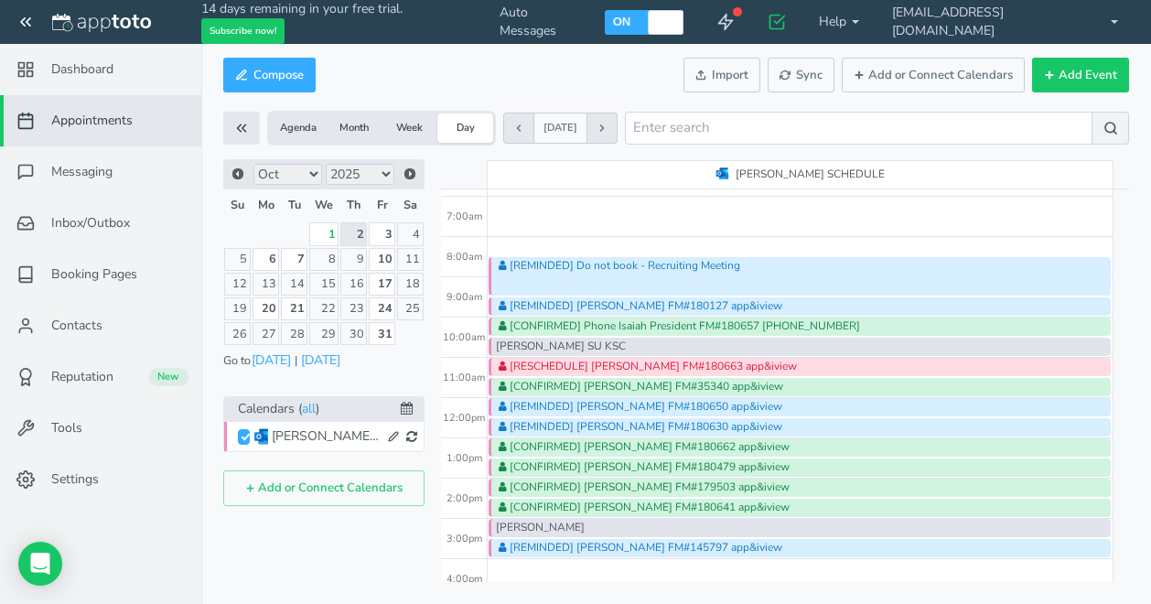
click at [641, 530] on div "[PERSON_NAME]" at bounding box center [800, 528] width 622 height 18
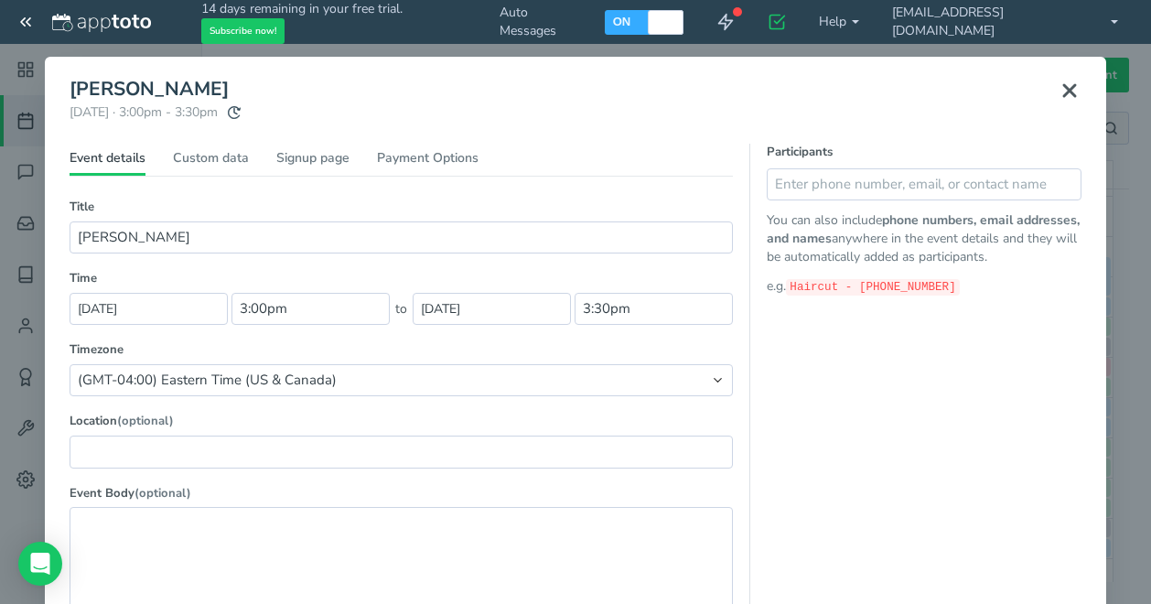
type input "[PERSON_NAME]"
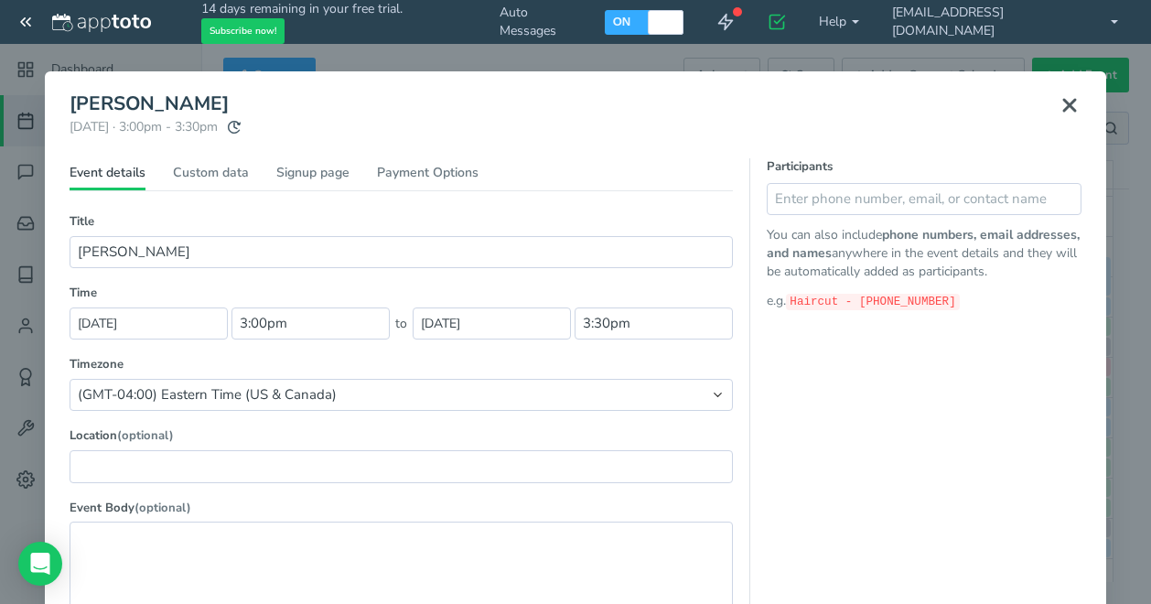
click at [1068, 100] on use at bounding box center [1069, 105] width 11 height 11
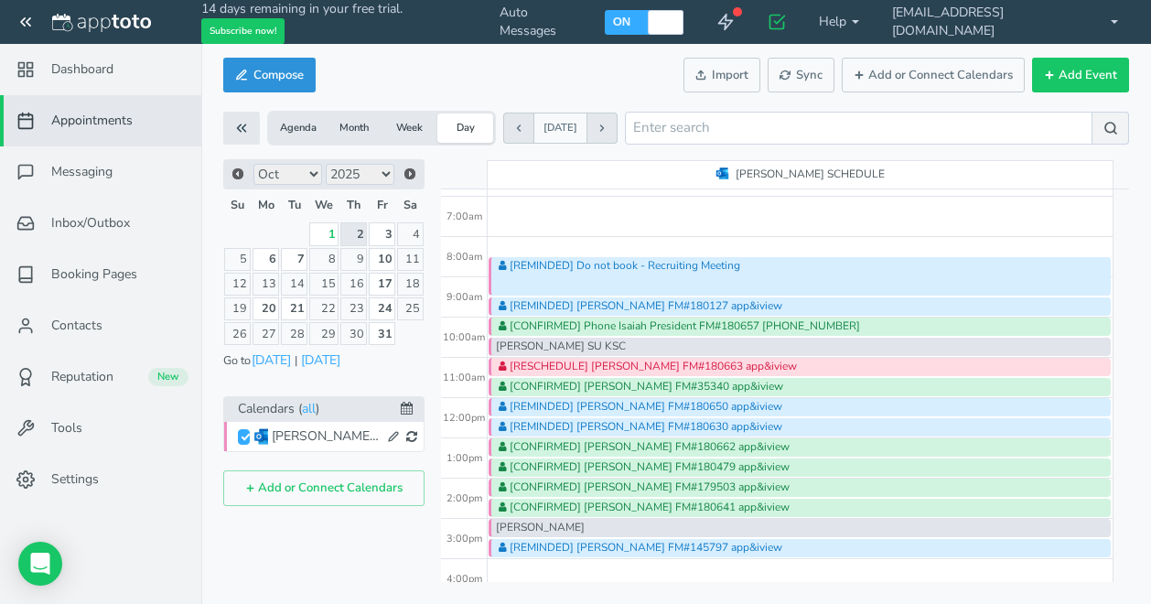
click at [301, 76] on button "Compose" at bounding box center [269, 76] width 92 height 36
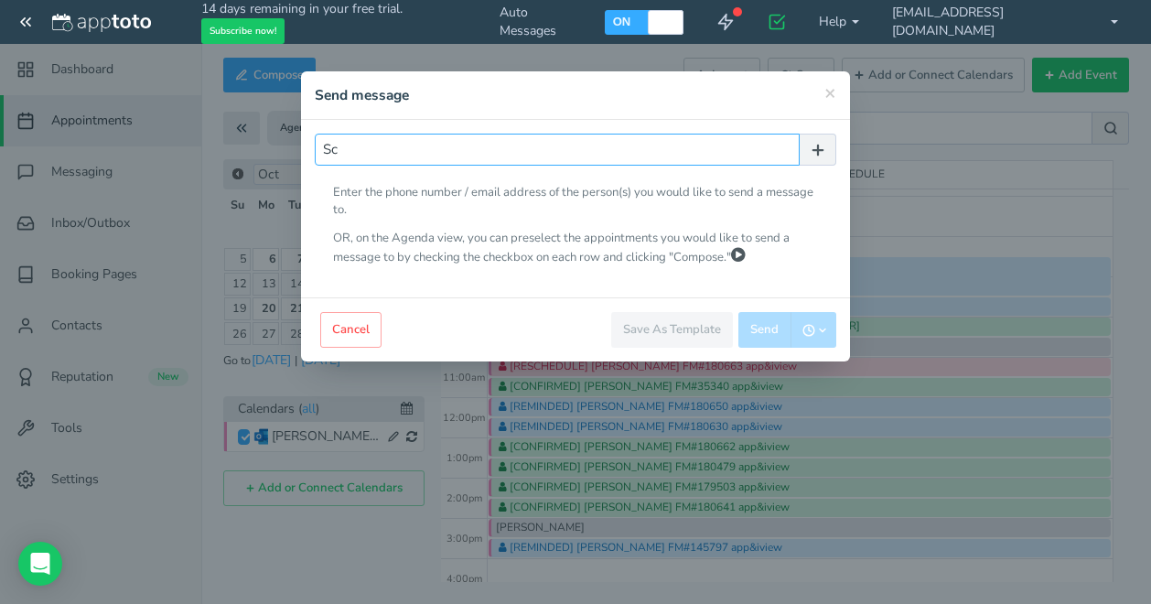
type input "S"
click at [355, 316] on button "Cancel" at bounding box center [350, 330] width 61 height 36
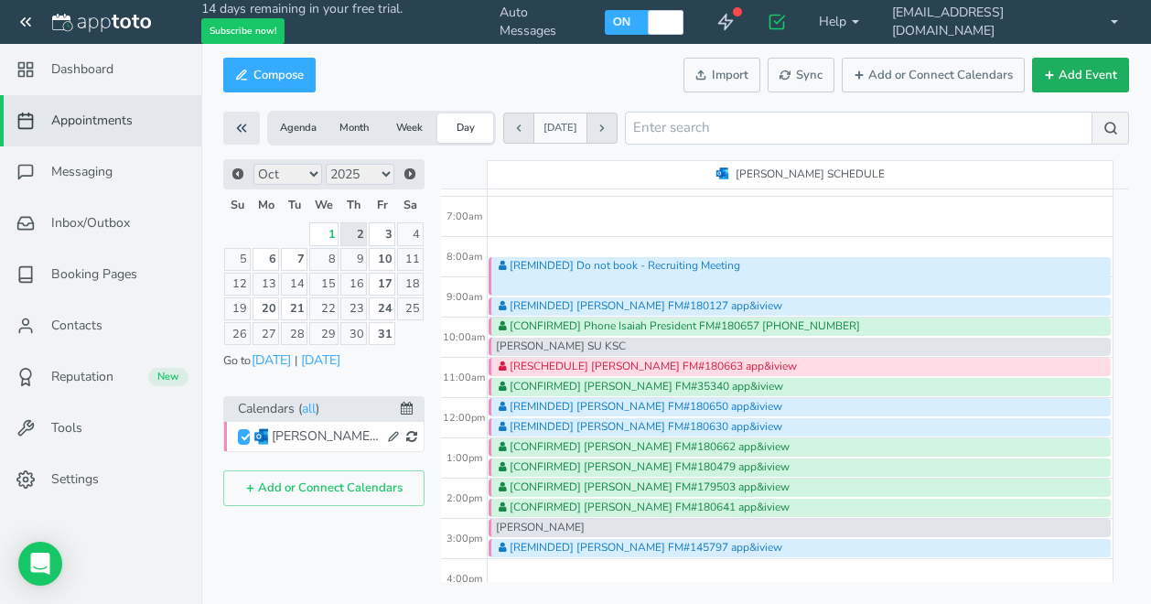
click at [1082, 66] on button "Add Event" at bounding box center [1080, 76] width 97 height 36
type input "10:00am"
type input "11:00am"
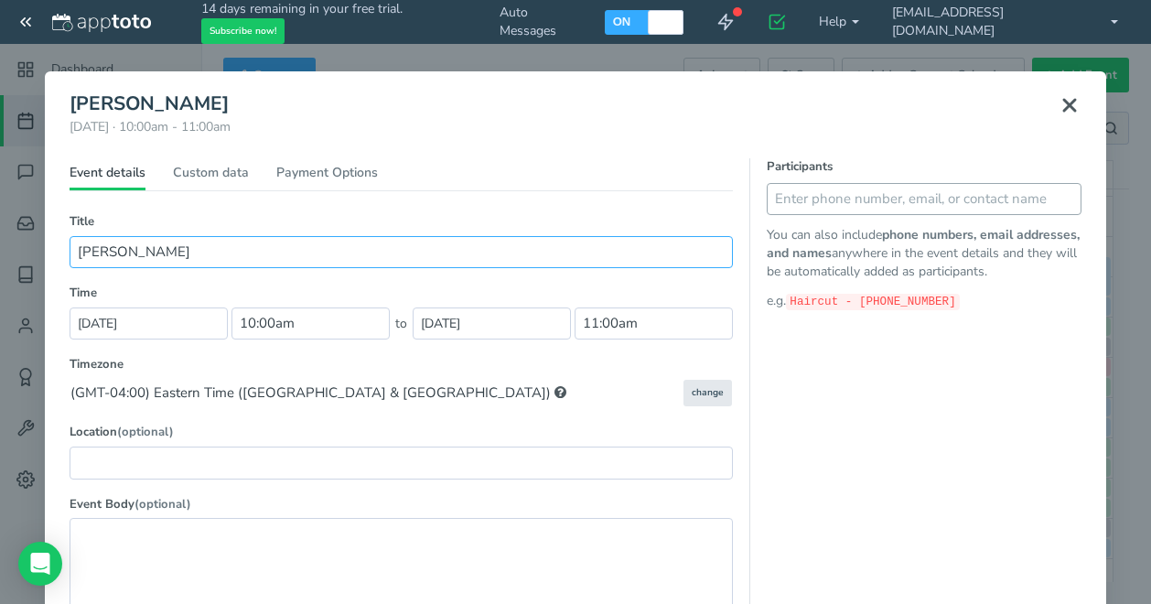
type input "[PERSON_NAME]"
click at [871, 205] on input "text" at bounding box center [924, 199] width 315 height 32
type input "6034069830"
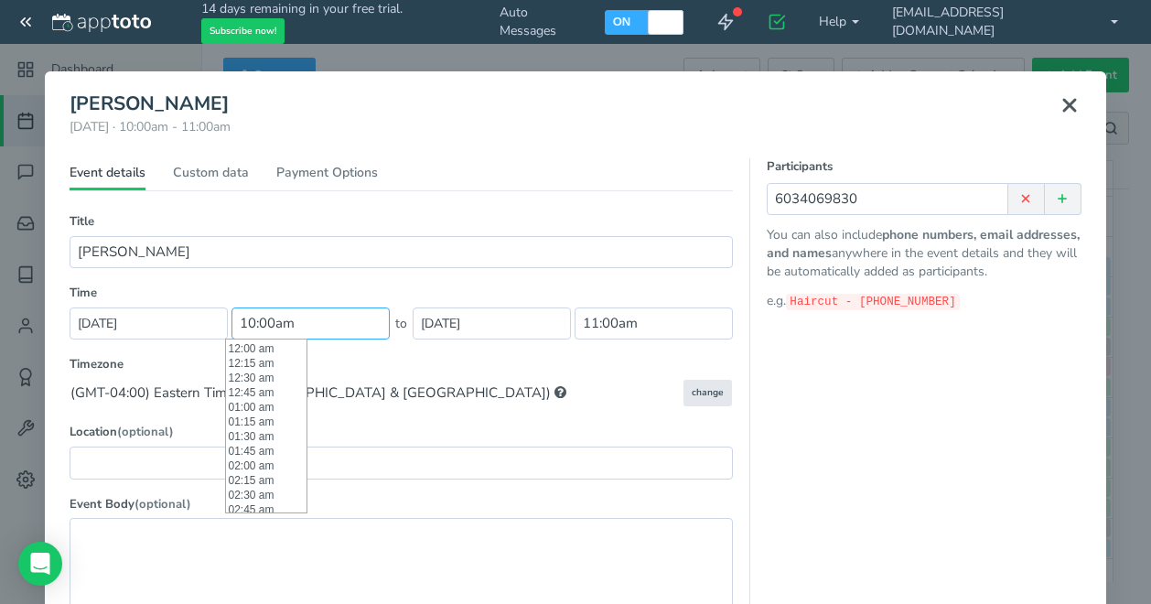
click at [344, 319] on input "10:00am" at bounding box center [311, 323] width 158 height 32
click at [250, 456] on li "03:00 pm" at bounding box center [266, 456] width 81 height 15
type input "03:00 pm"
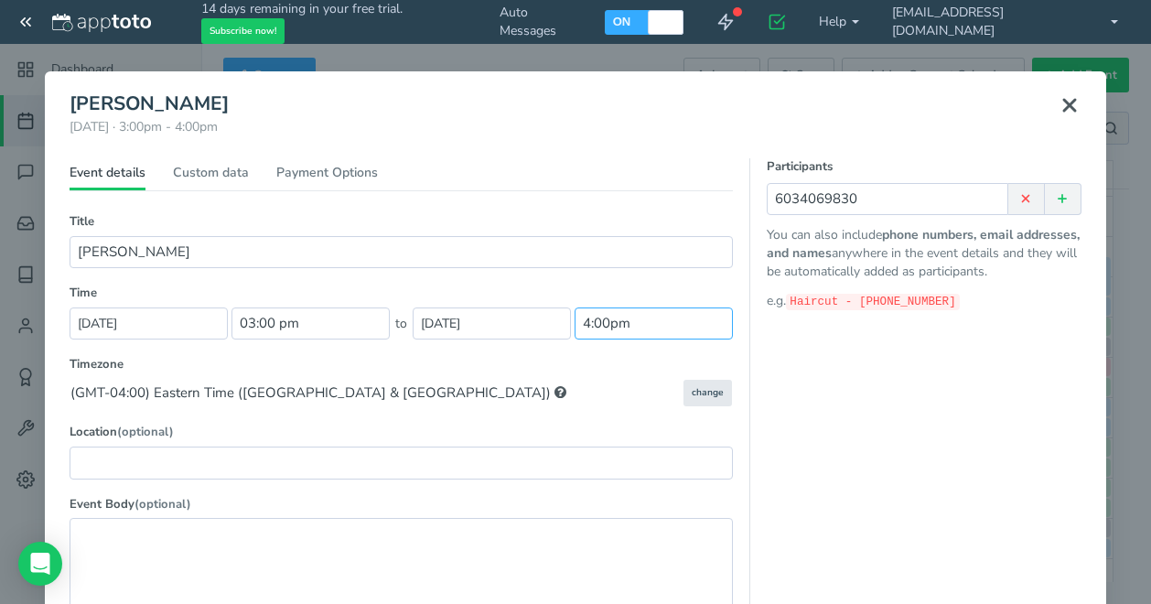
scroll to position [937, 0]
click at [598, 319] on input "4:00pm" at bounding box center [654, 323] width 158 height 32
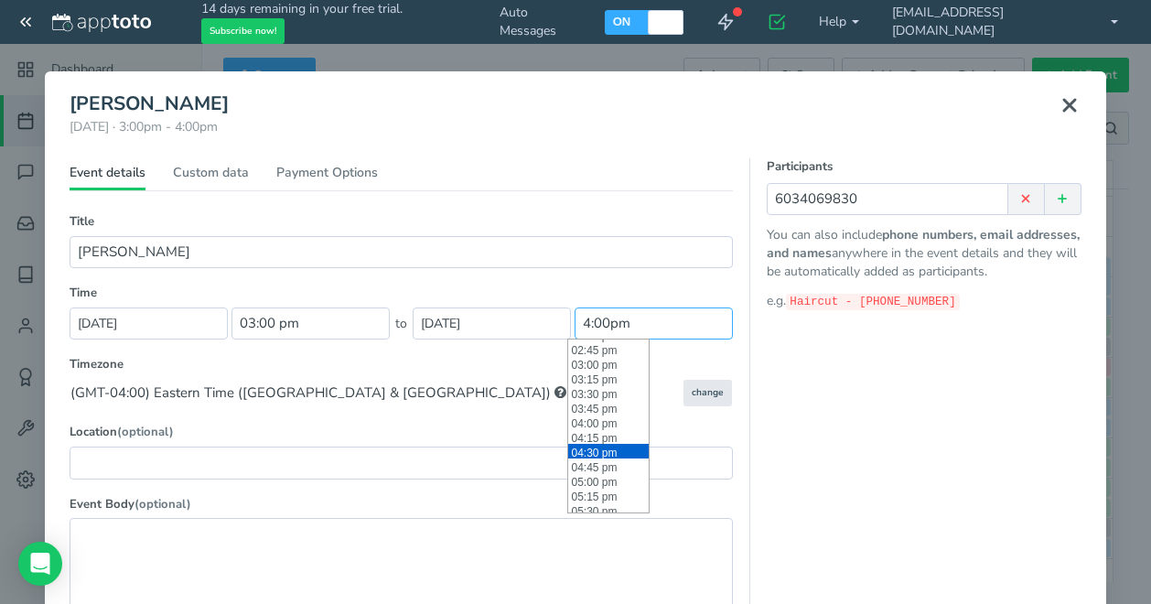
scroll to position [846, 0]
click at [609, 408] on li "03:30 pm" at bounding box center [608, 409] width 81 height 15
type input "03:30 pm"
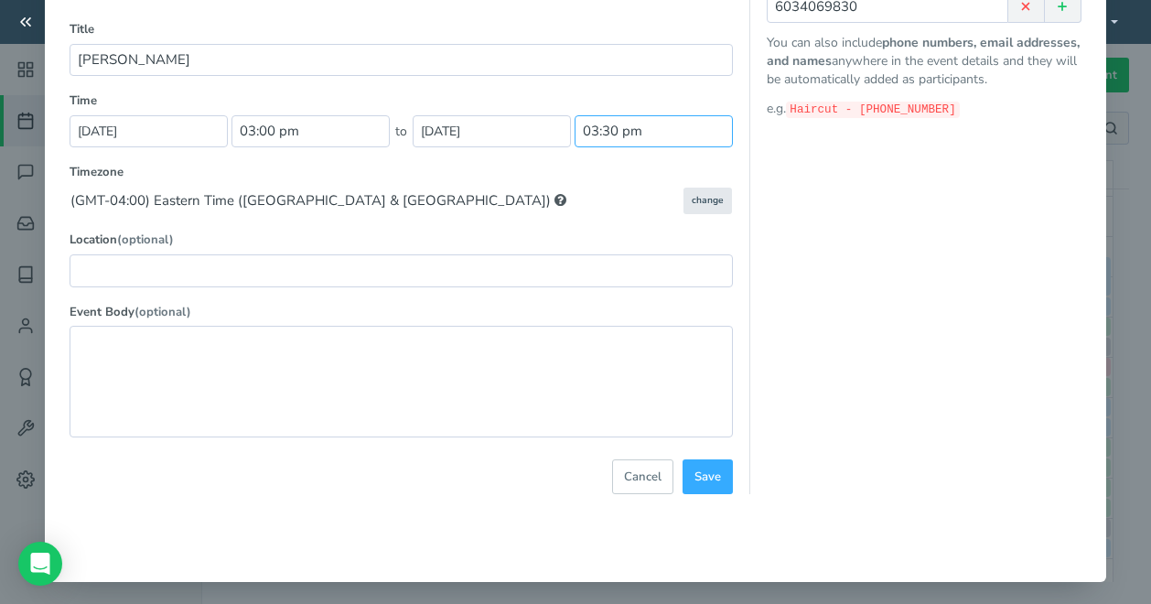
scroll to position [198, 0]
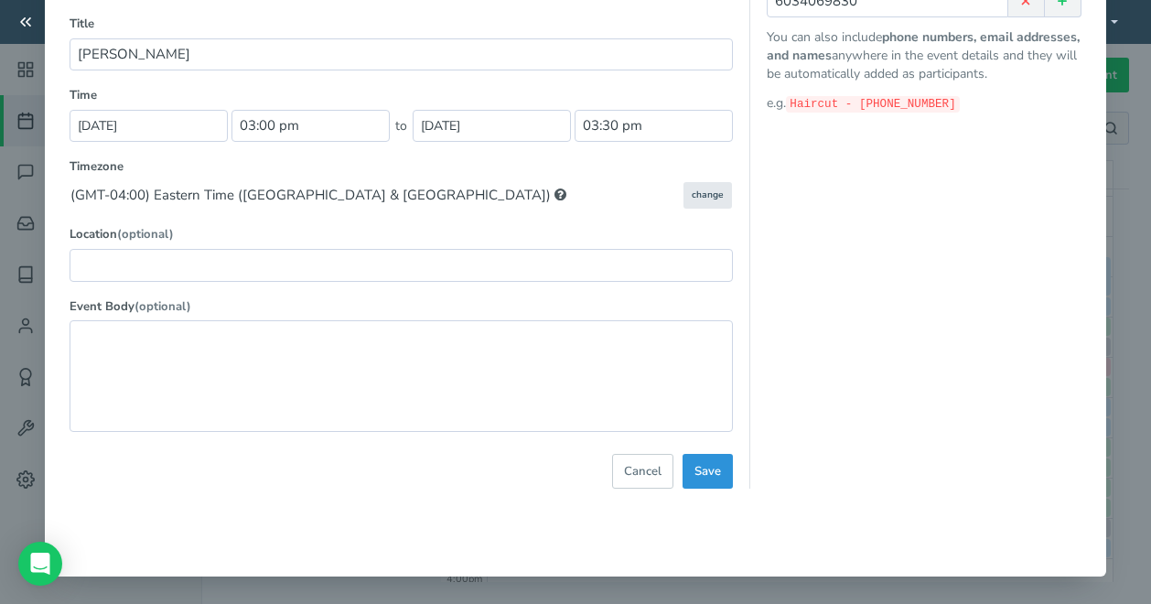
click at [706, 465] on span "Save" at bounding box center [708, 471] width 27 height 17
select select "string:America/New_York"
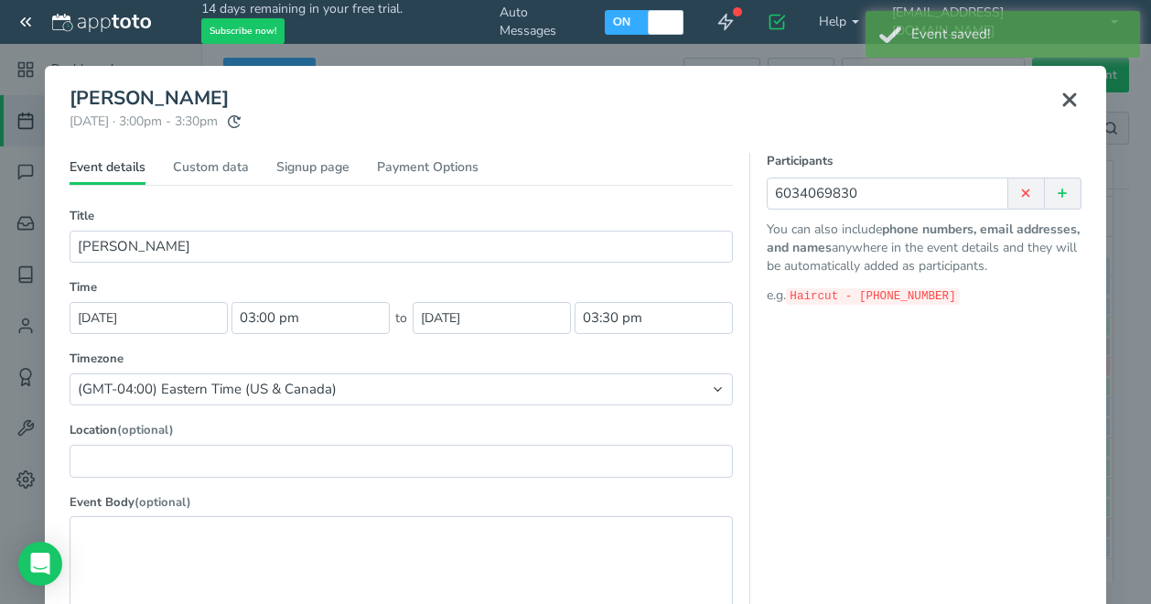
scroll to position [0, 0]
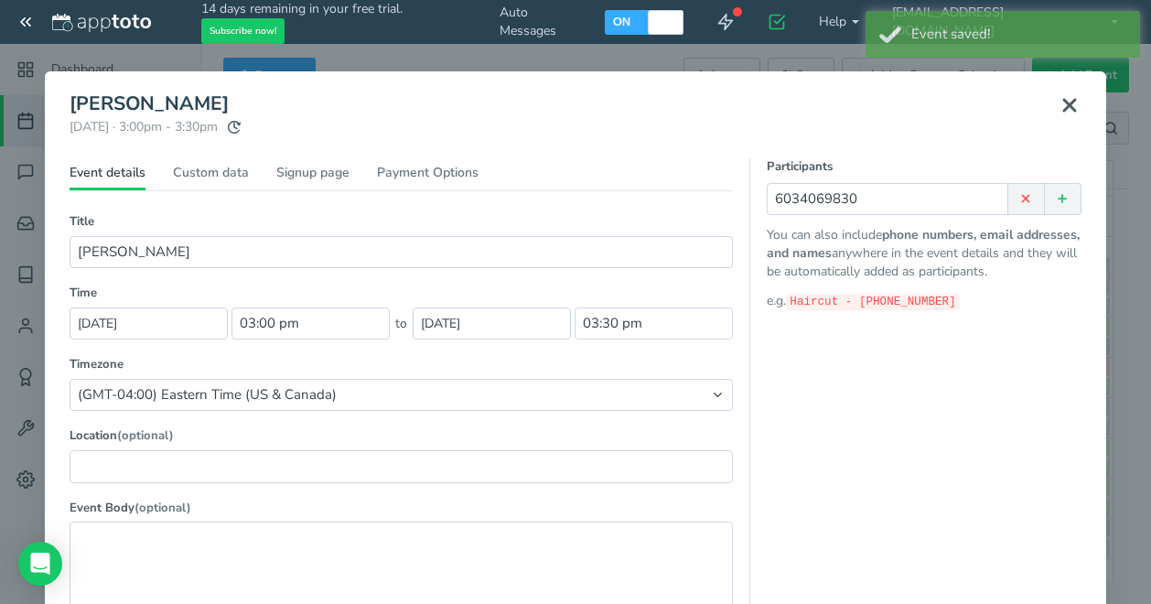
click at [1071, 107] on icon at bounding box center [1070, 105] width 22 height 22
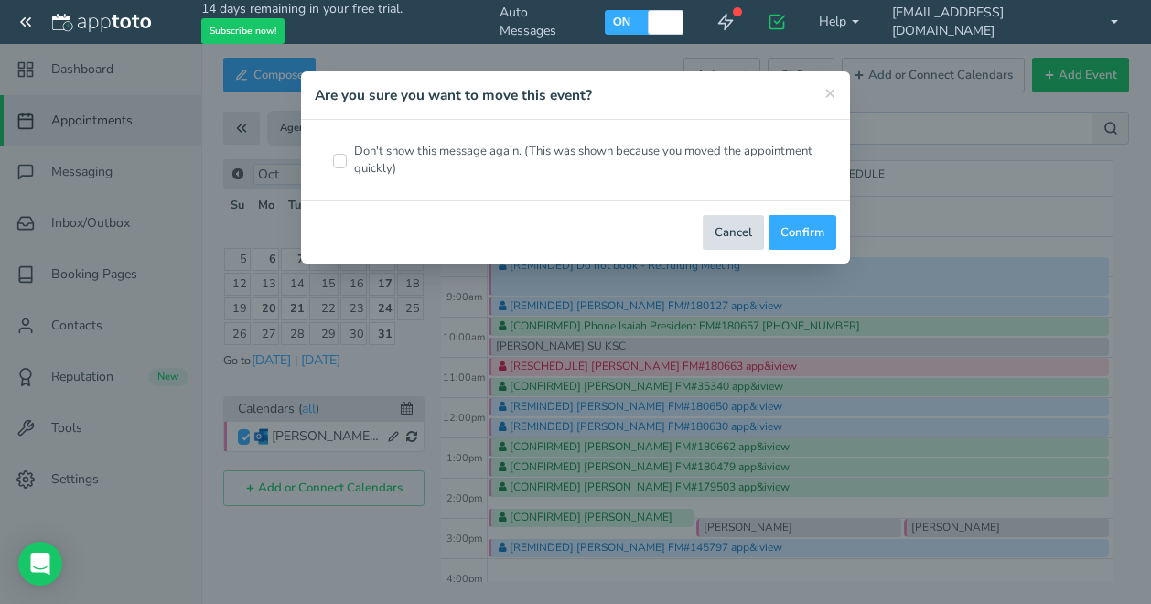
click at [747, 239] on button "Cancel" at bounding box center [733, 233] width 61 height 36
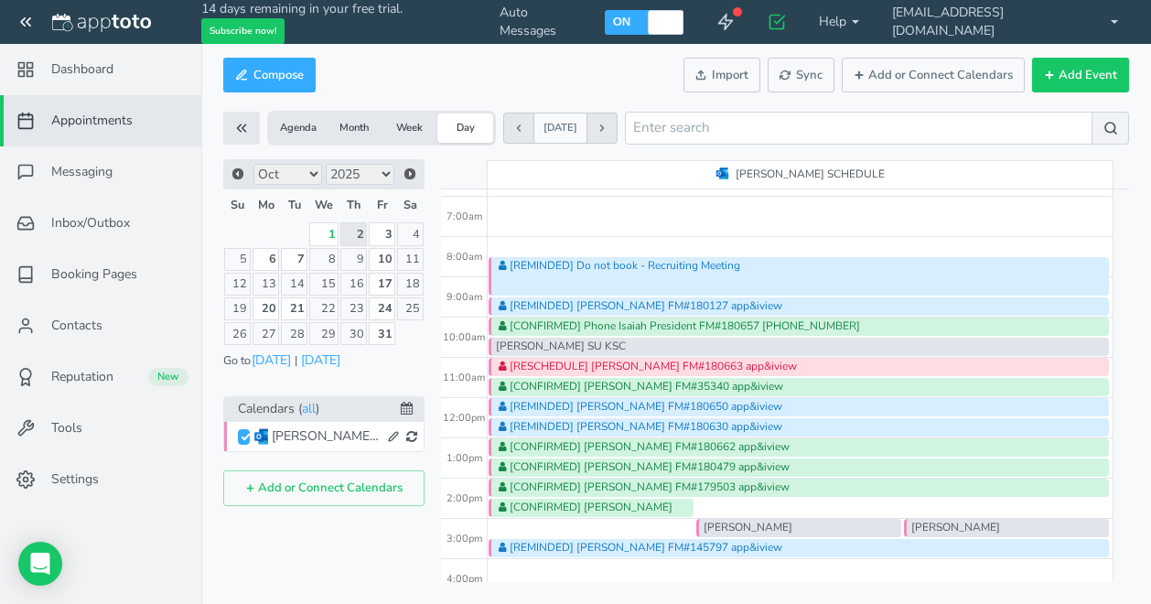
click at [742, 387] on div "[CONFIRMED] [PERSON_NAME] FM#35340 app&iview" at bounding box center [799, 387] width 620 height 18
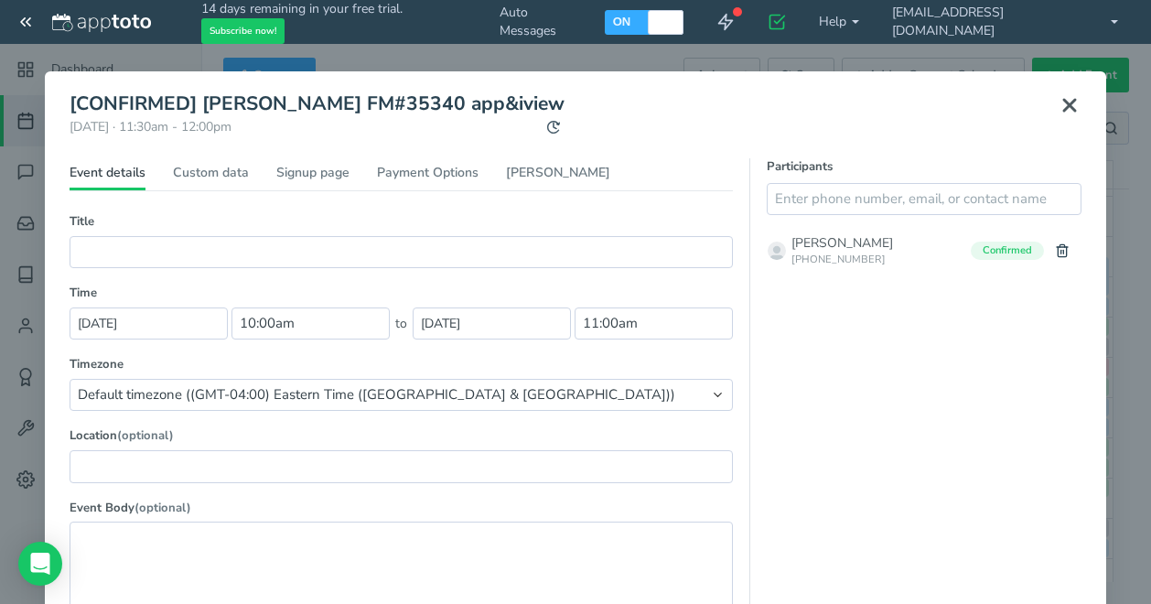
type input "[CONFIRMED] [PERSON_NAME] FM#35340 app&iview"
type input "11:30am"
type input "12:00pm"
select select "string:America/New_York"
type textarea "---------------- APPTOTO FOOTER ---------------------- Link: [URL][DOMAIN_NAME]…"
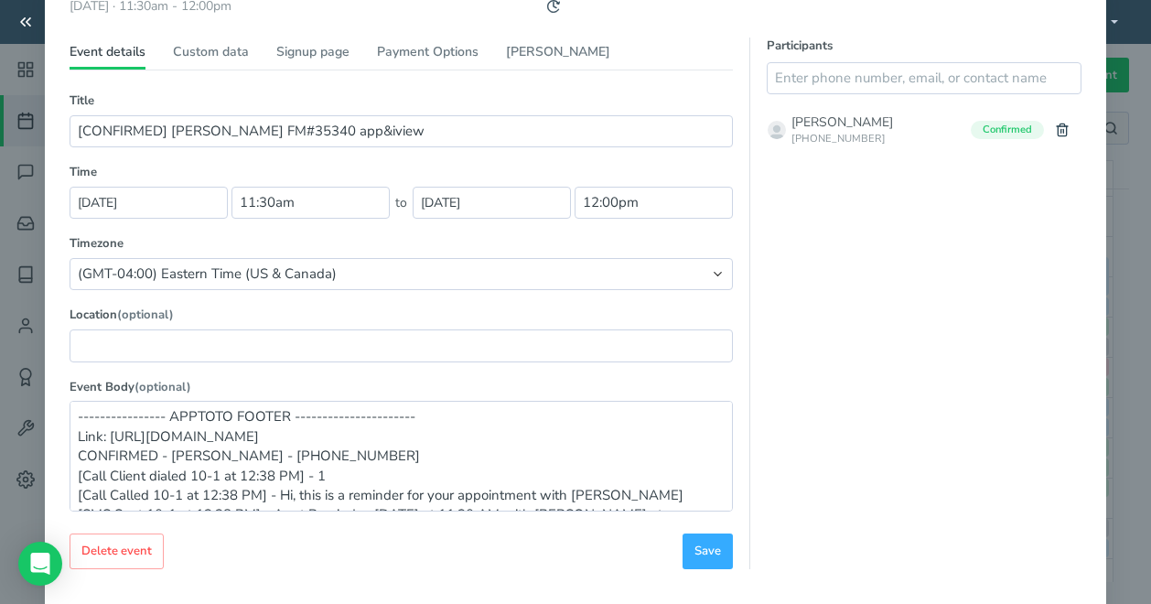
scroll to position [92, 0]
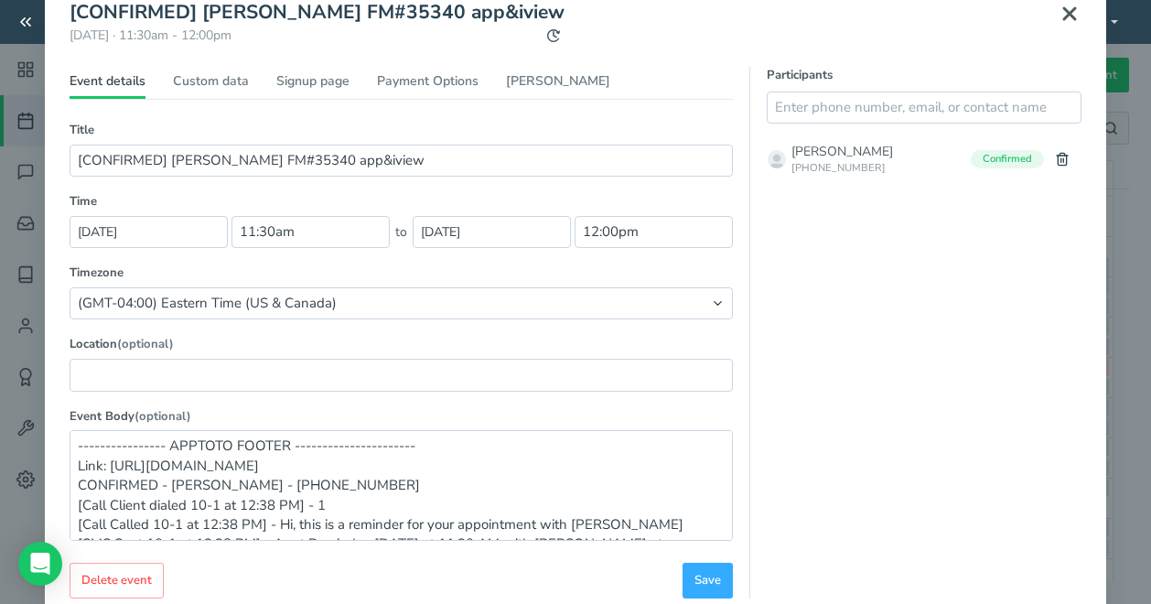
click at [1064, 12] on use at bounding box center [1069, 13] width 11 height 11
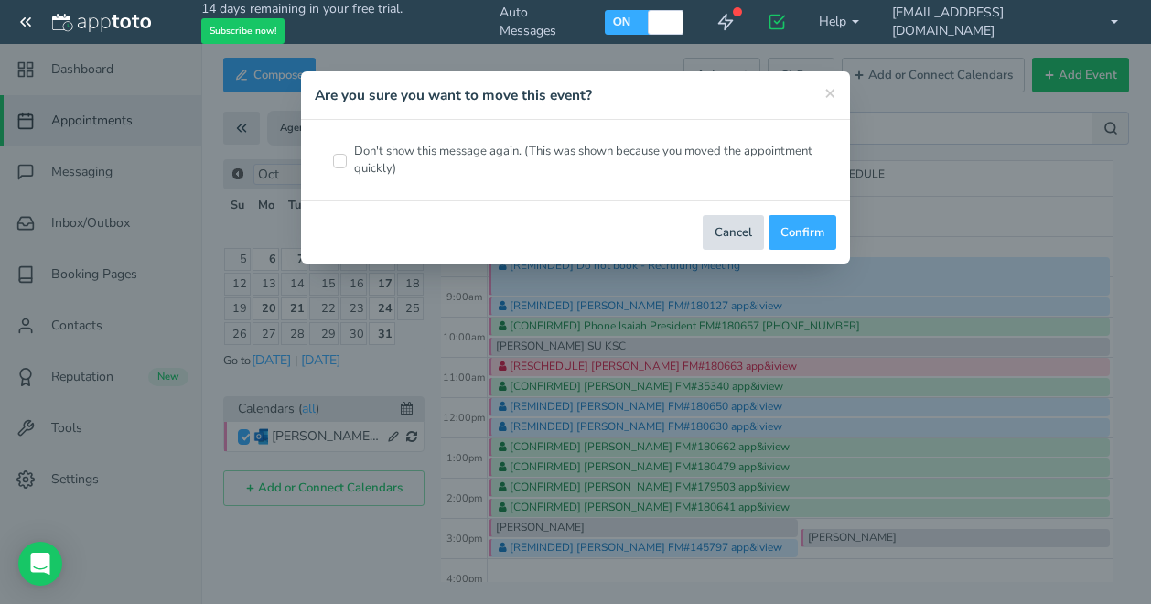
click at [751, 230] on button "Cancel" at bounding box center [733, 233] width 61 height 36
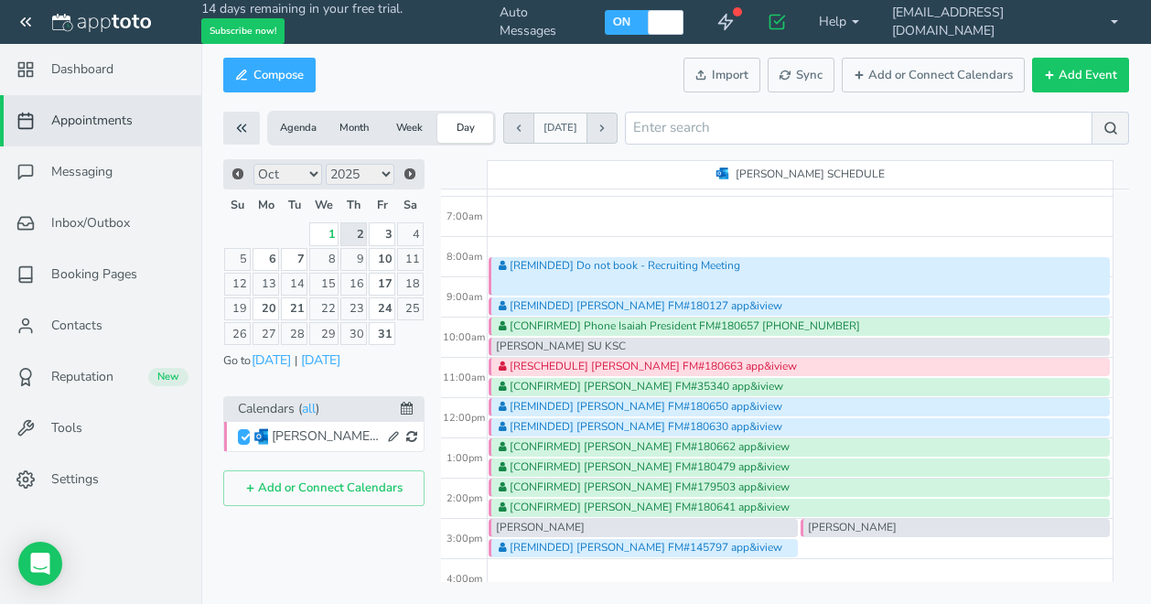
click at [842, 528] on div "[PERSON_NAME]" at bounding box center [955, 528] width 309 height 18
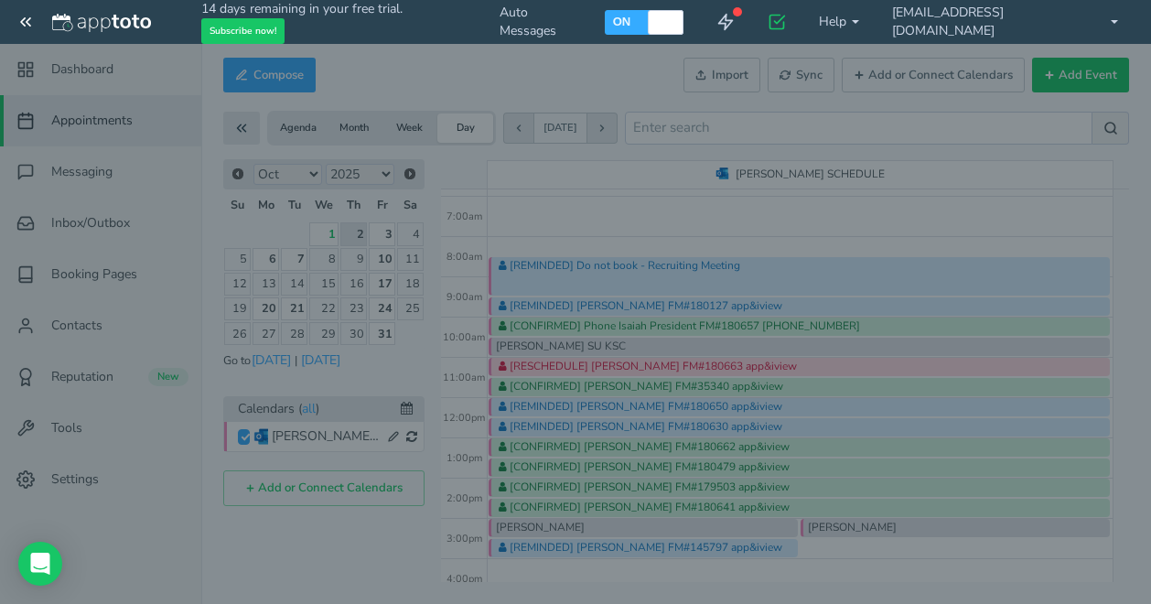
type input "[PERSON_NAME]"
type input "3:00pm"
type input "3:30pm"
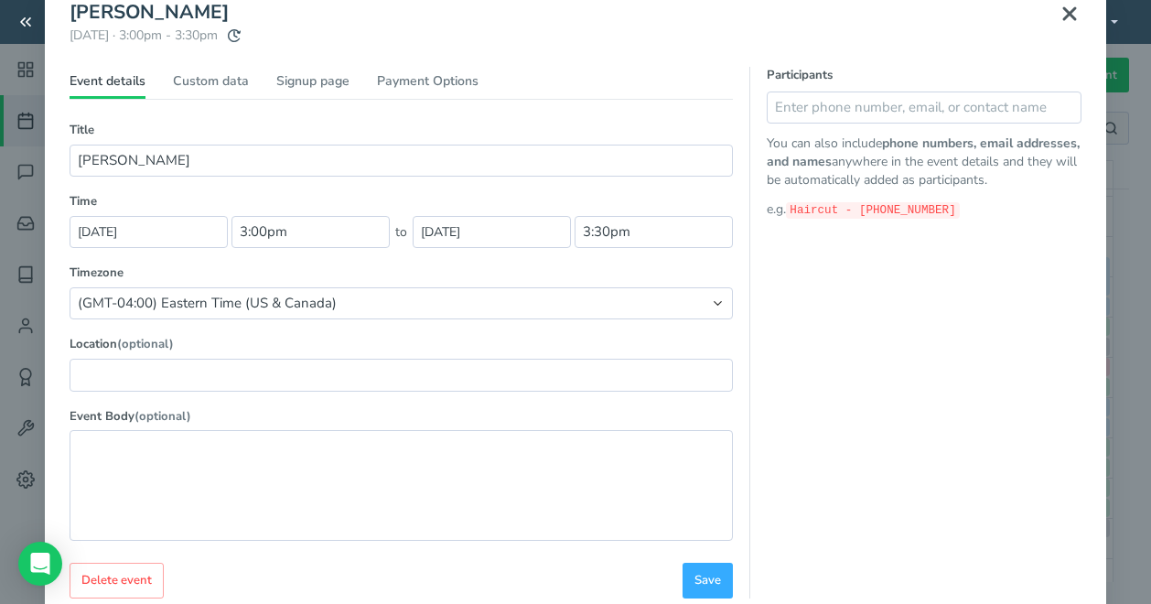
scroll to position [0, 0]
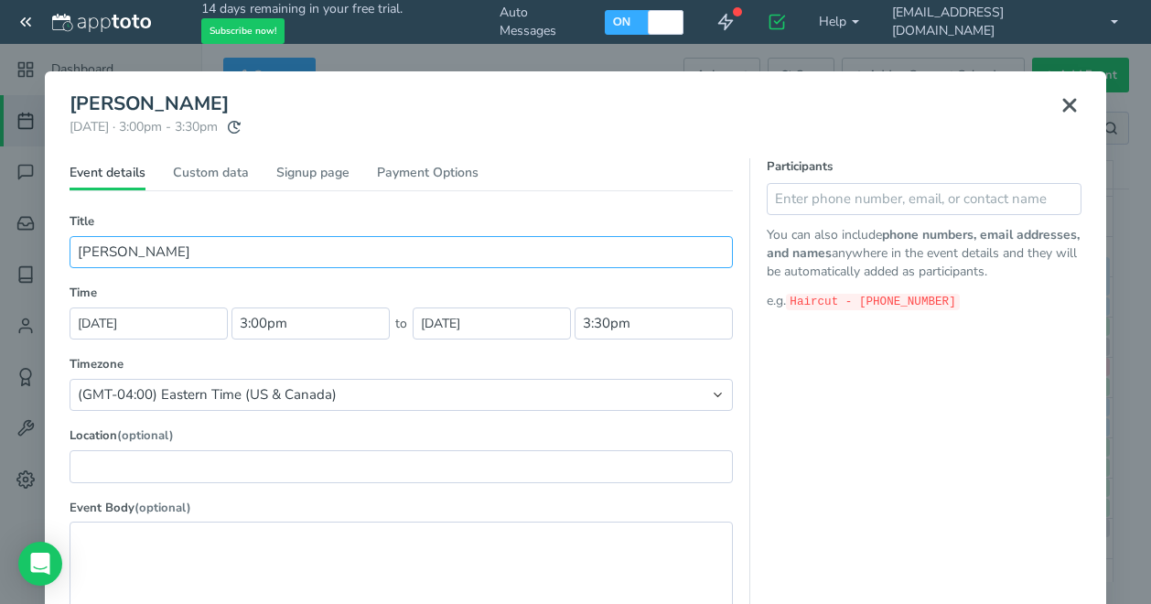
click at [200, 253] on input "[PERSON_NAME]" at bounding box center [401, 252] width 663 height 32
paste input "180665"
type input "[PERSON_NAME] FM#180665 app & iView"
click at [224, 182] on link "Custom data" at bounding box center [211, 177] width 76 height 27
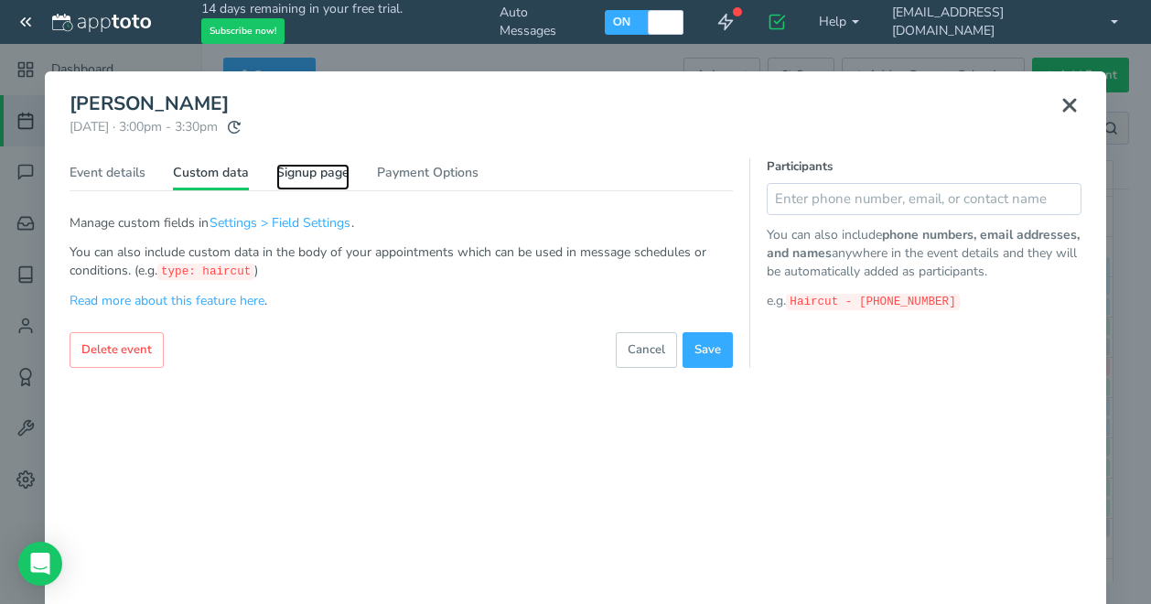
click at [282, 182] on link "Signup page" at bounding box center [312, 177] width 73 height 27
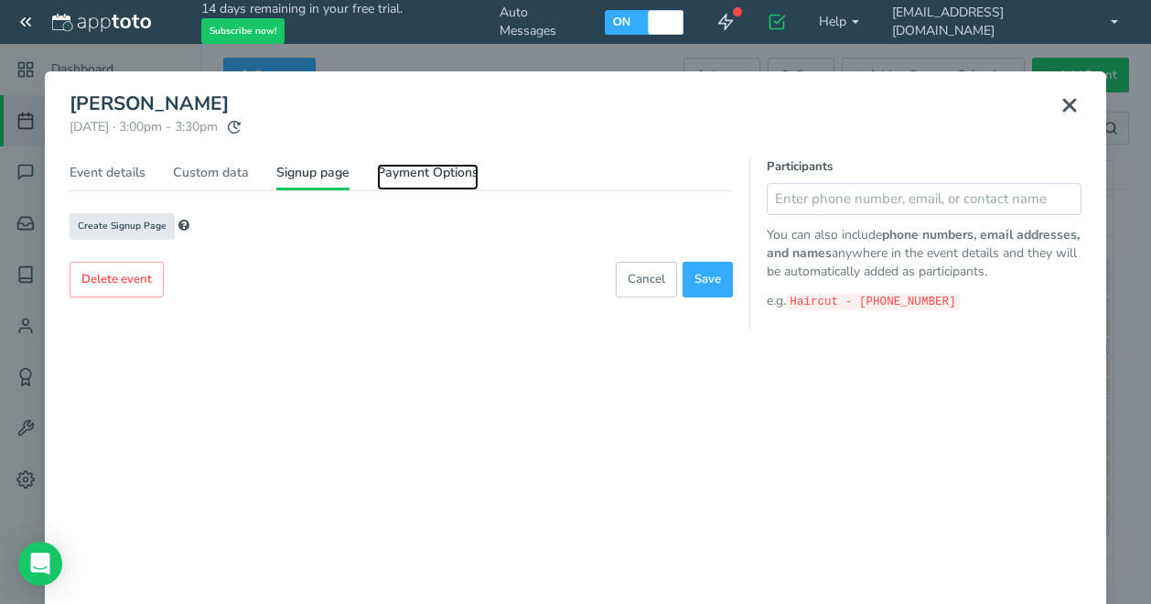
click at [451, 181] on link "Payment Options" at bounding box center [428, 177] width 102 height 27
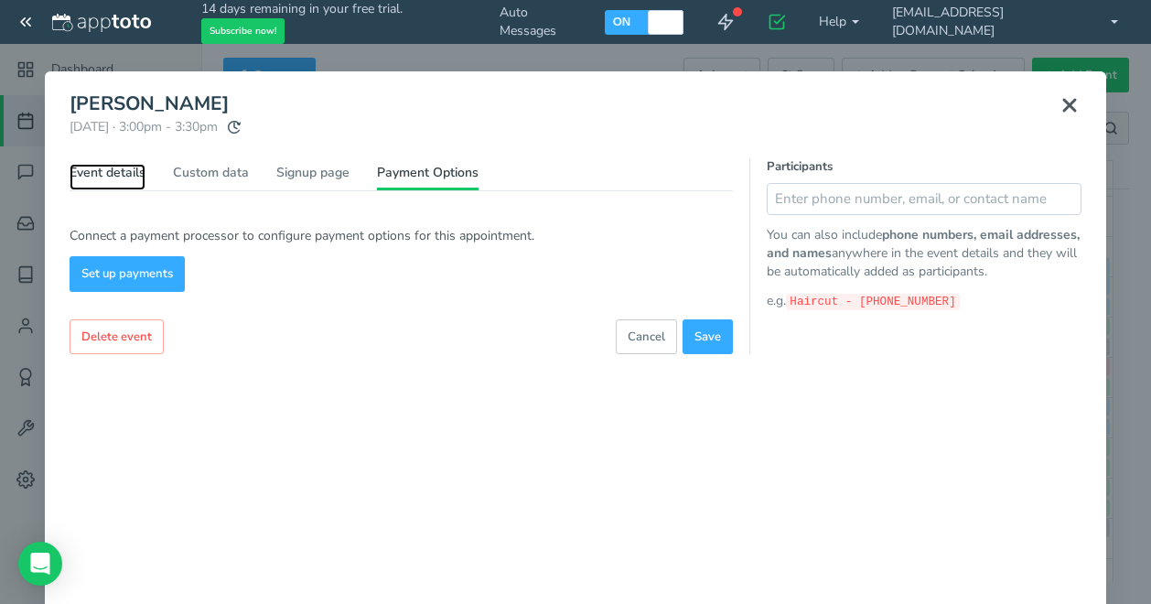
click at [80, 170] on link "Event details" at bounding box center [108, 177] width 76 height 27
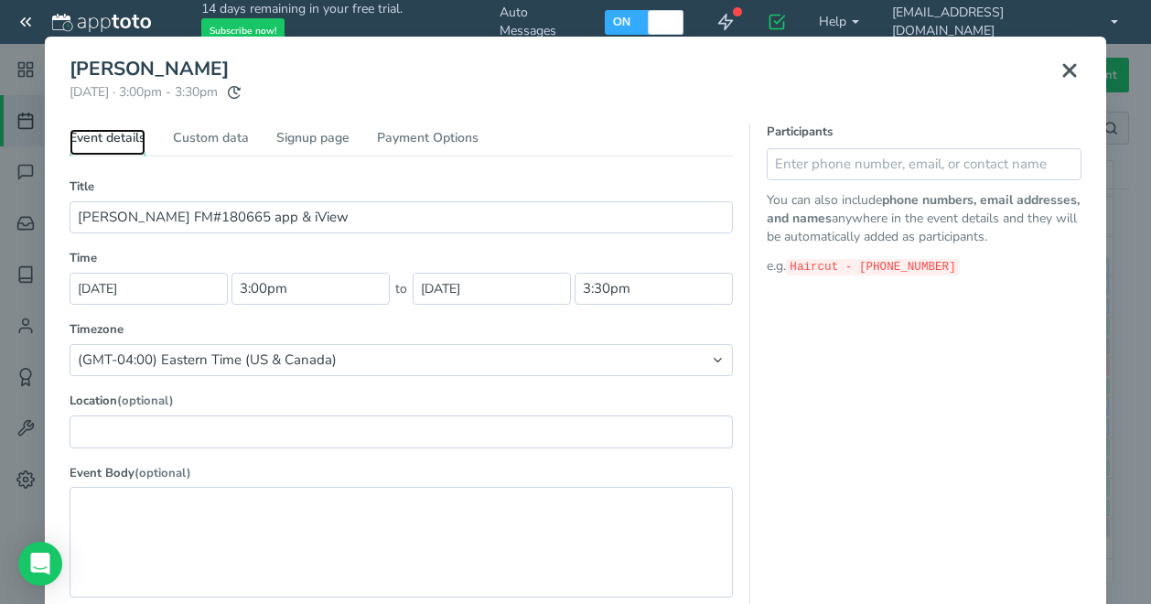
scroll to position [15, 0]
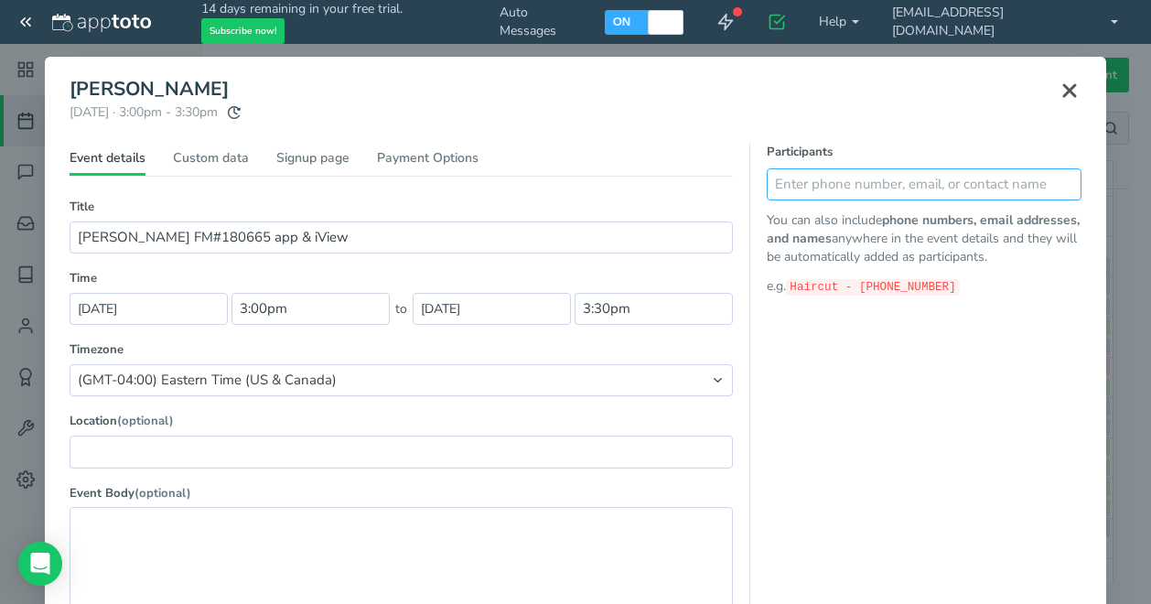
click at [803, 185] on input "text" at bounding box center [924, 184] width 315 height 32
type input "[PHONE_NUMBER]"
click at [868, 447] on div "Participants [PHONE_NUMBER] Suggested Contacts No contacts found You can also i…" at bounding box center [916, 410] width 332 height 532
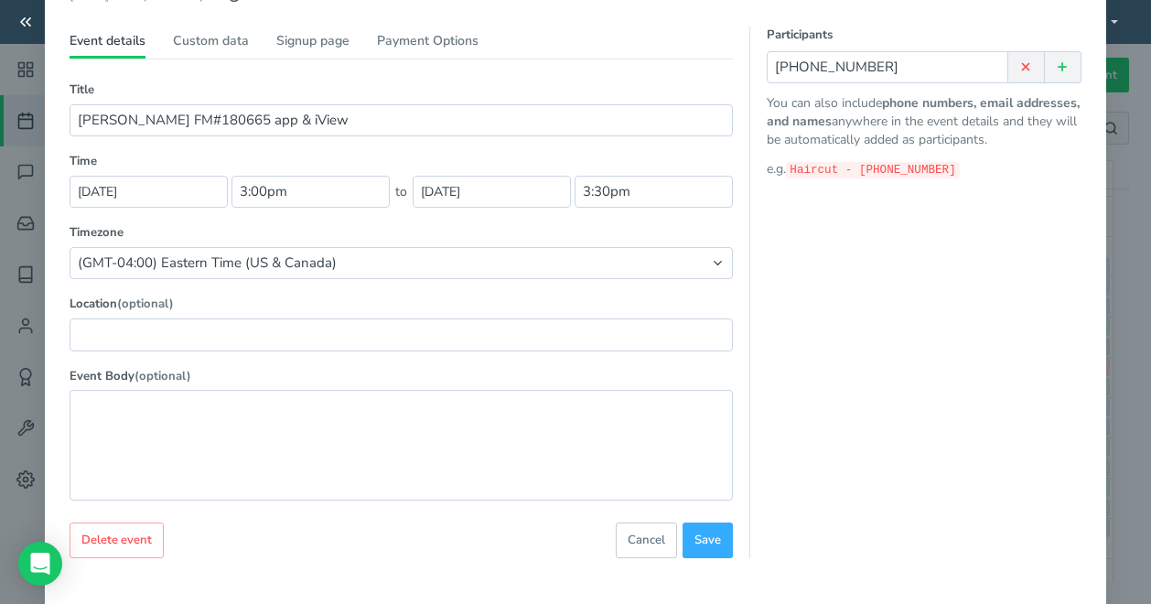
scroll to position [198, 0]
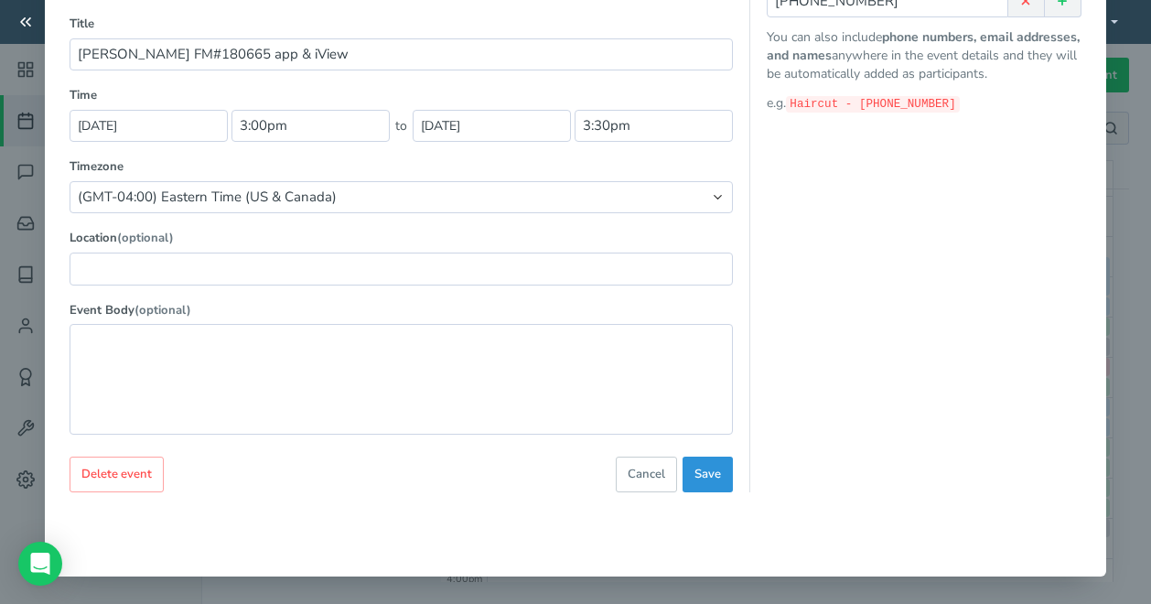
click at [709, 474] on span "Save" at bounding box center [708, 474] width 27 height 17
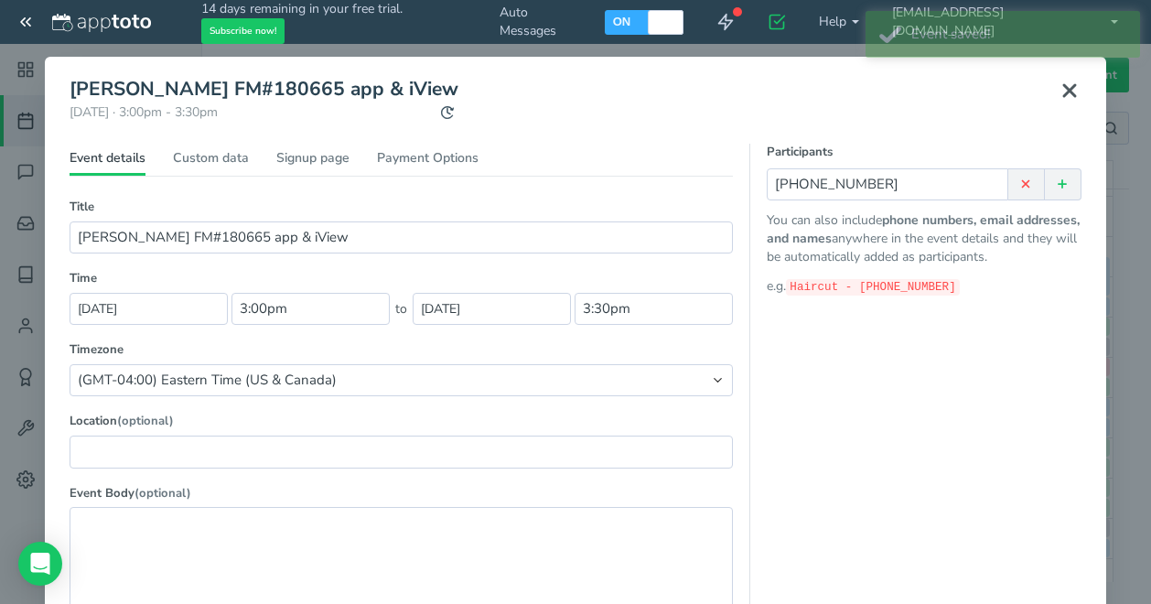
scroll to position [0, 0]
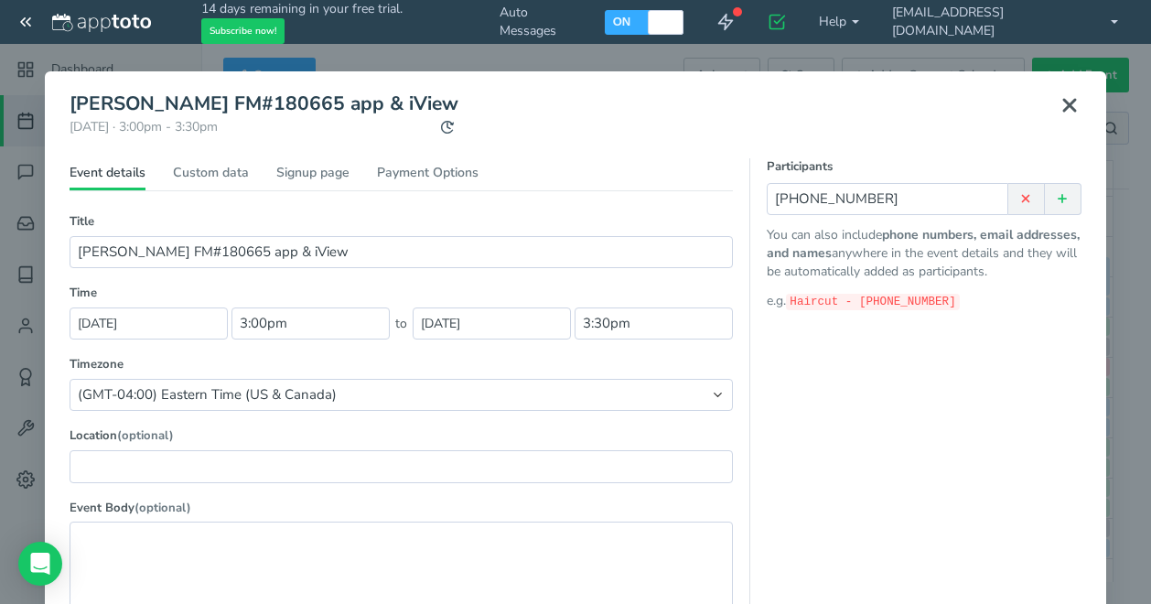
click at [1062, 102] on icon at bounding box center [1070, 105] width 22 height 22
